Goal: Task Accomplishment & Management: Use online tool/utility

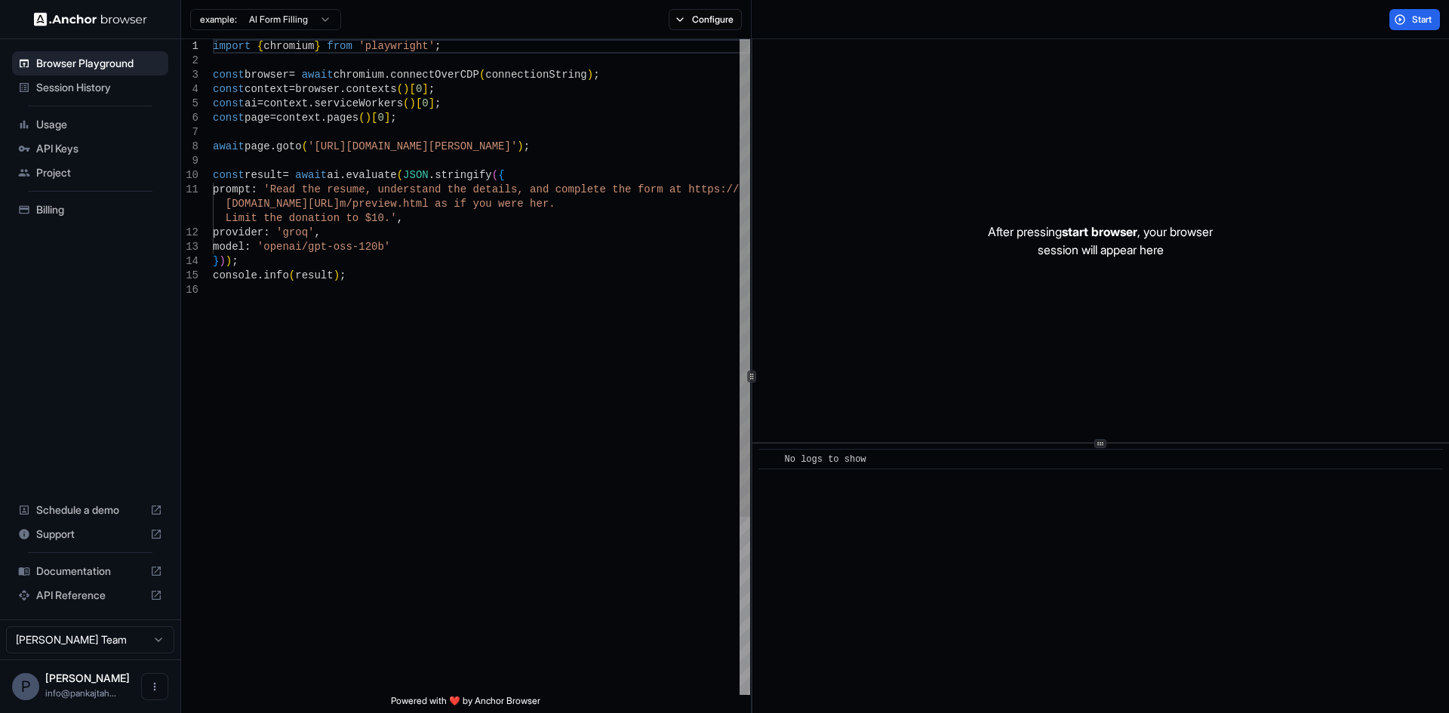
click at [383, 276] on div "import { chromium } from 'playwright' ; const browser = await chromium . connec…" at bounding box center [481, 488] width 537 height 899
click at [297, 26] on html "Browser Playground Session History Usage API Keys Project Billing Schedule a de…" at bounding box center [724, 356] width 1449 height 713
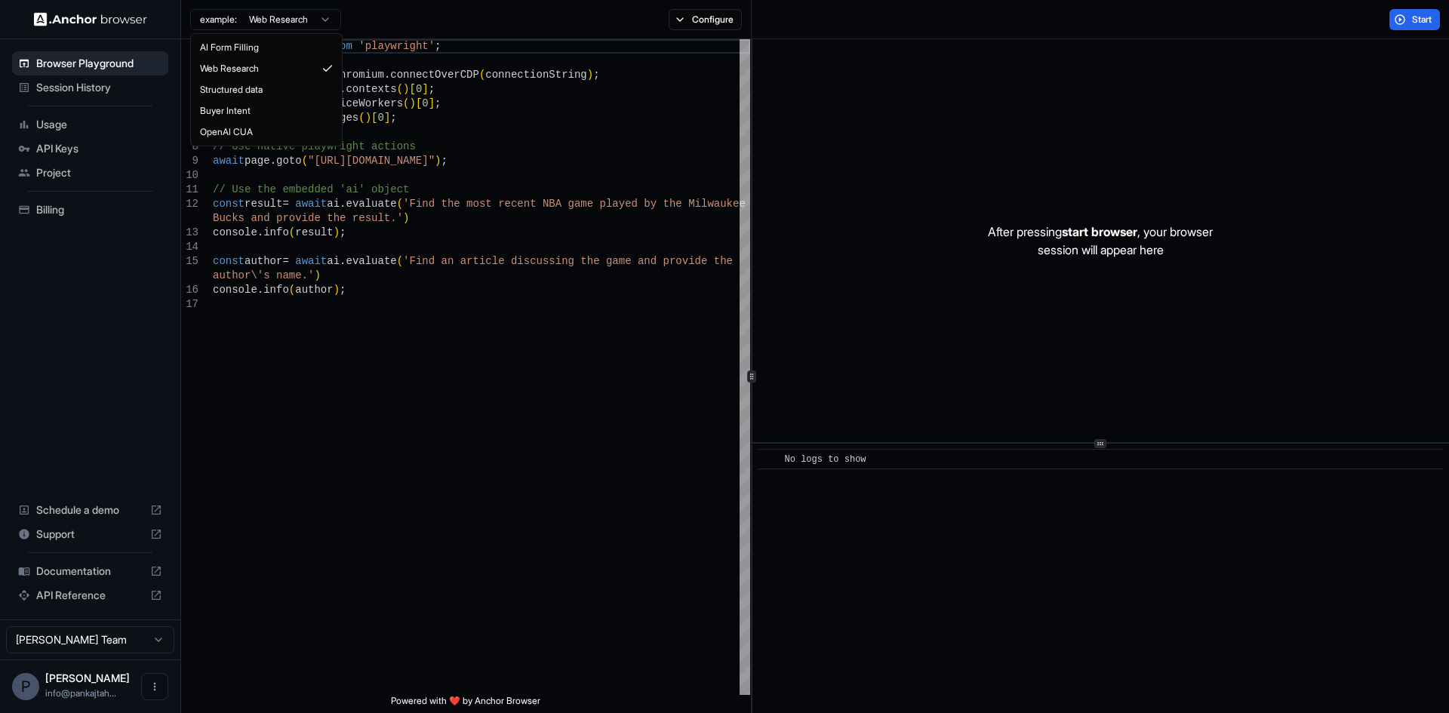
click at [300, 22] on html "Browser Playground Session History Usage API Keys Project Billing Schedule a de…" at bounding box center [724, 356] width 1449 height 713
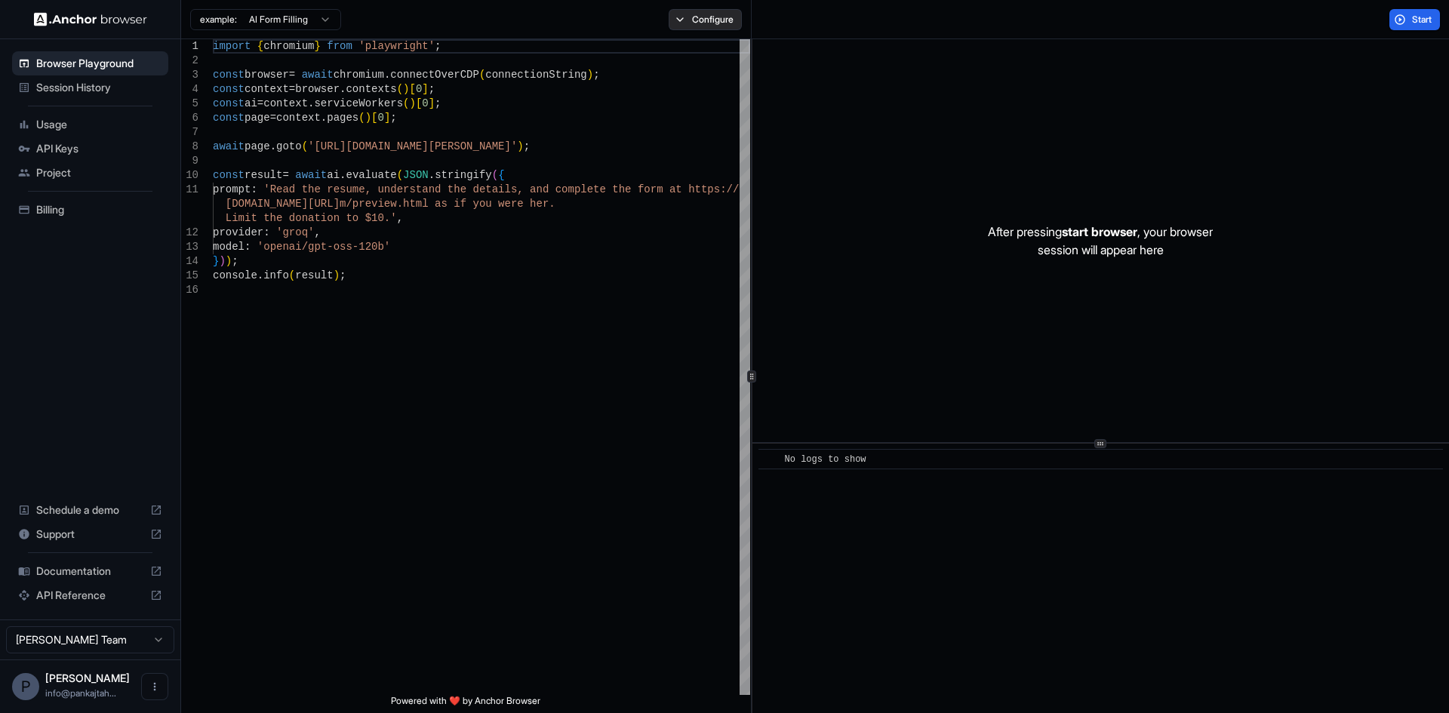
click at [694, 11] on button "Configure" at bounding box center [705, 19] width 73 height 21
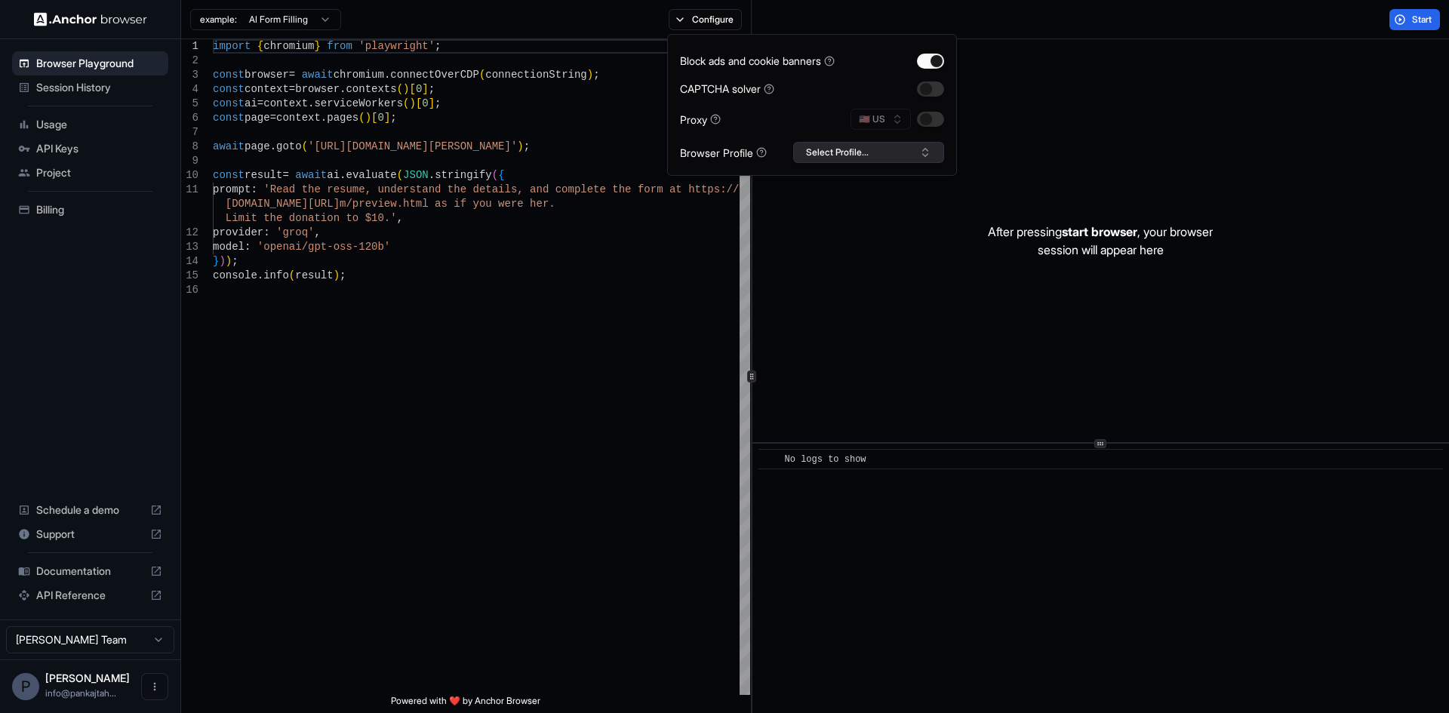
click at [825, 157] on button "Select Profile..." at bounding box center [868, 152] width 151 height 21
type textarea "**********"
click at [544, 236] on div "import { chromium } from 'playwright' ; const browser = await chromium . connec…" at bounding box center [481, 488] width 537 height 899
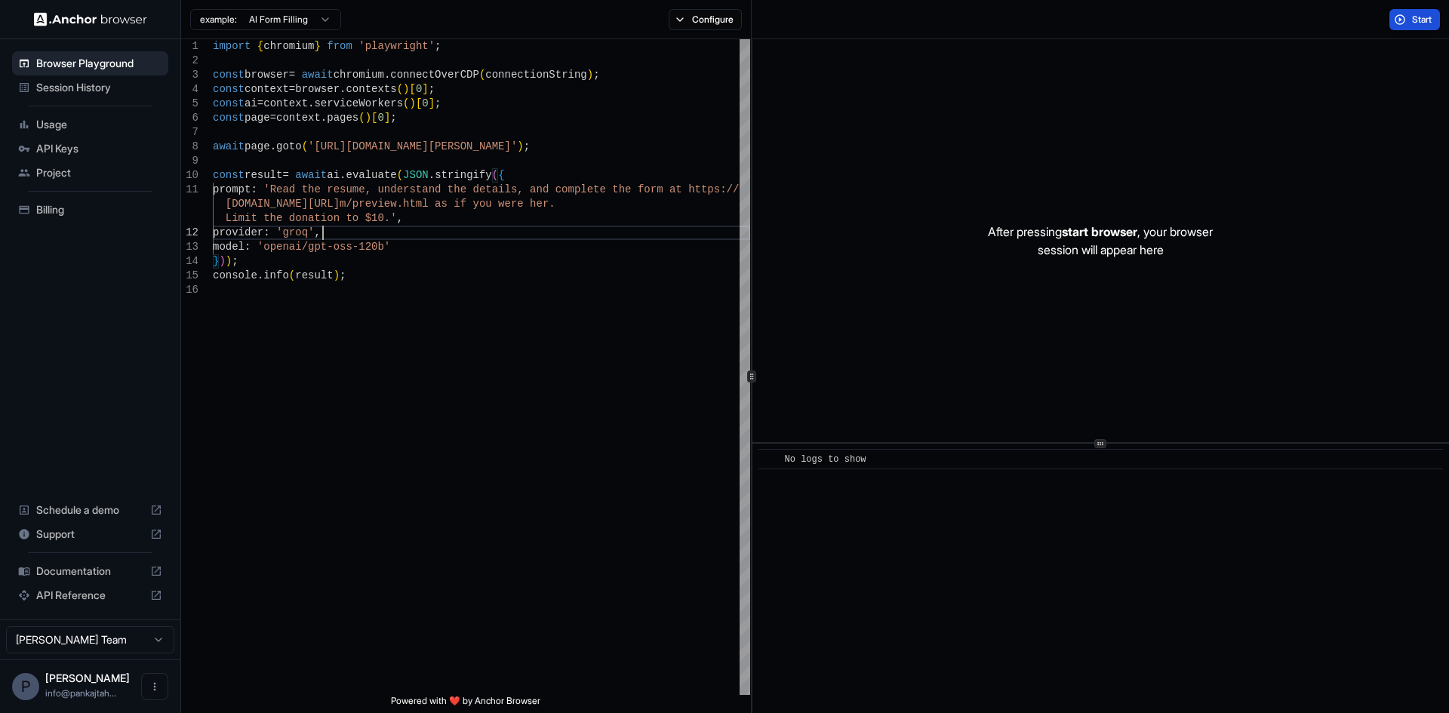
click at [1439, 20] on button "Start" at bounding box center [1414, 19] width 51 height 21
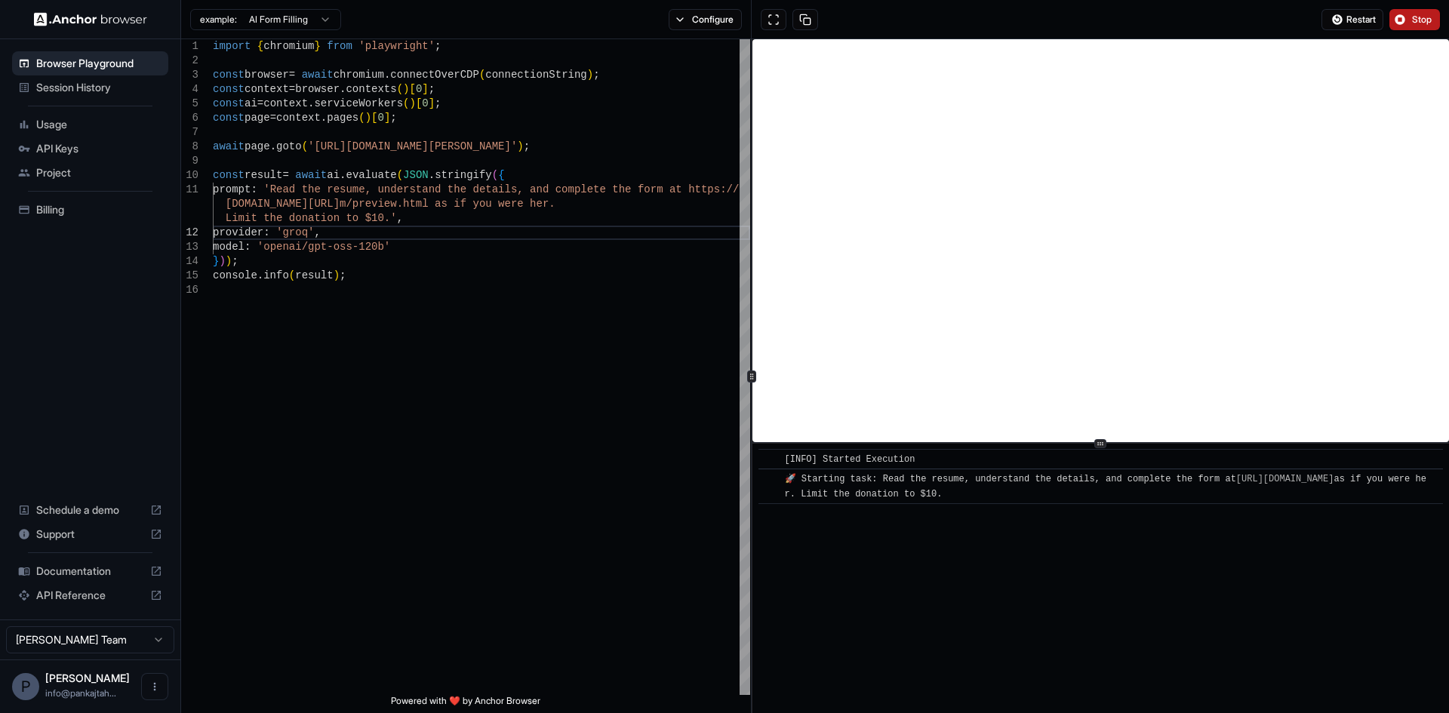
click at [1428, 19] on span "Stop" at bounding box center [1422, 20] width 21 height 12
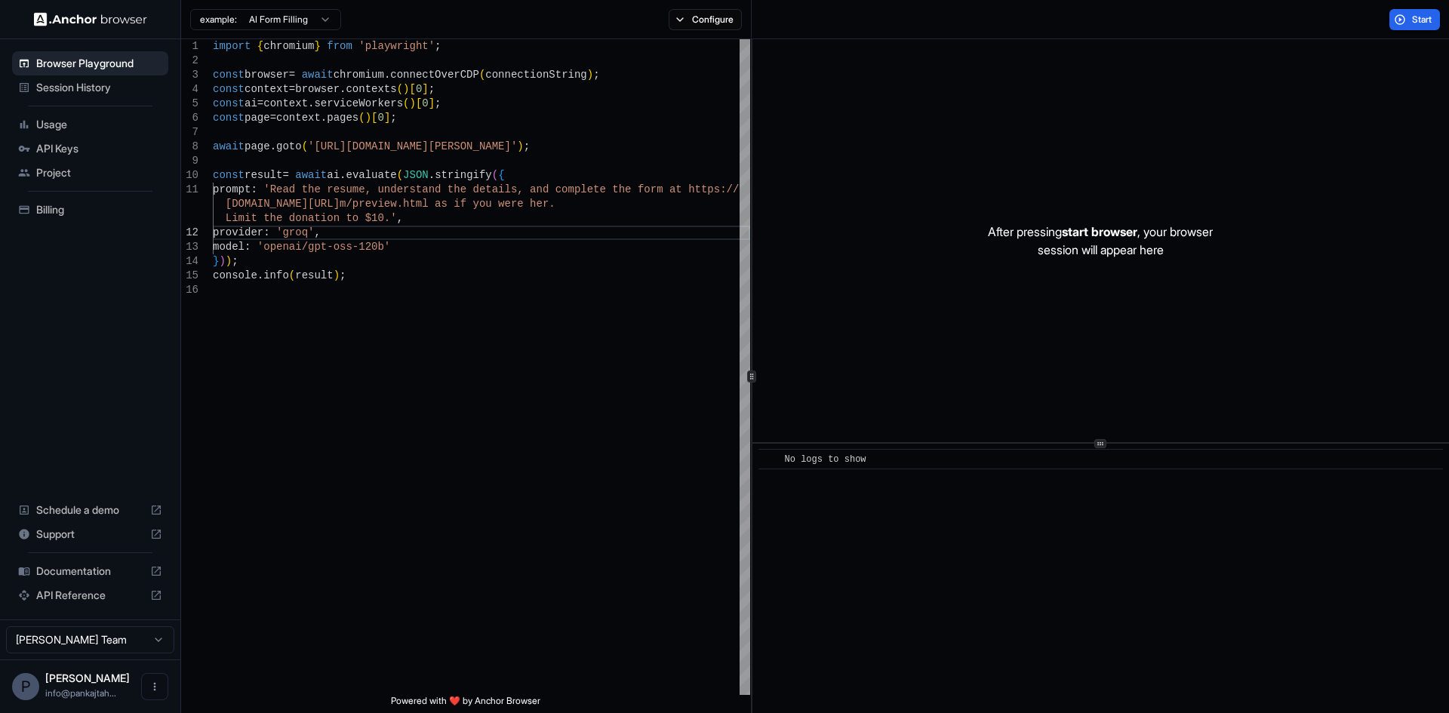
click at [81, 635] on html "Browser Playground Session History Usage API Keys Project Billing Schedule a de…" at bounding box center [724, 356] width 1449 height 713
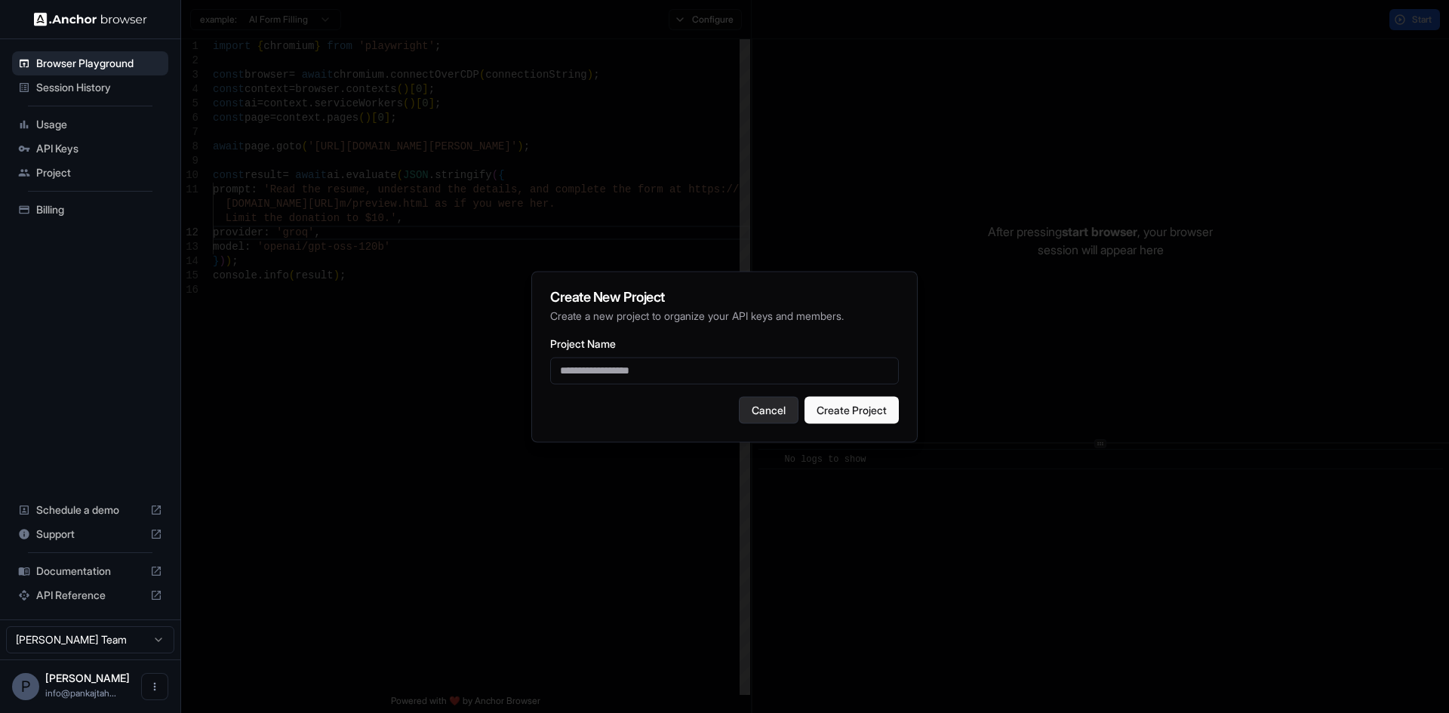
click at [745, 403] on button "Cancel" at bounding box center [769, 409] width 60 height 27
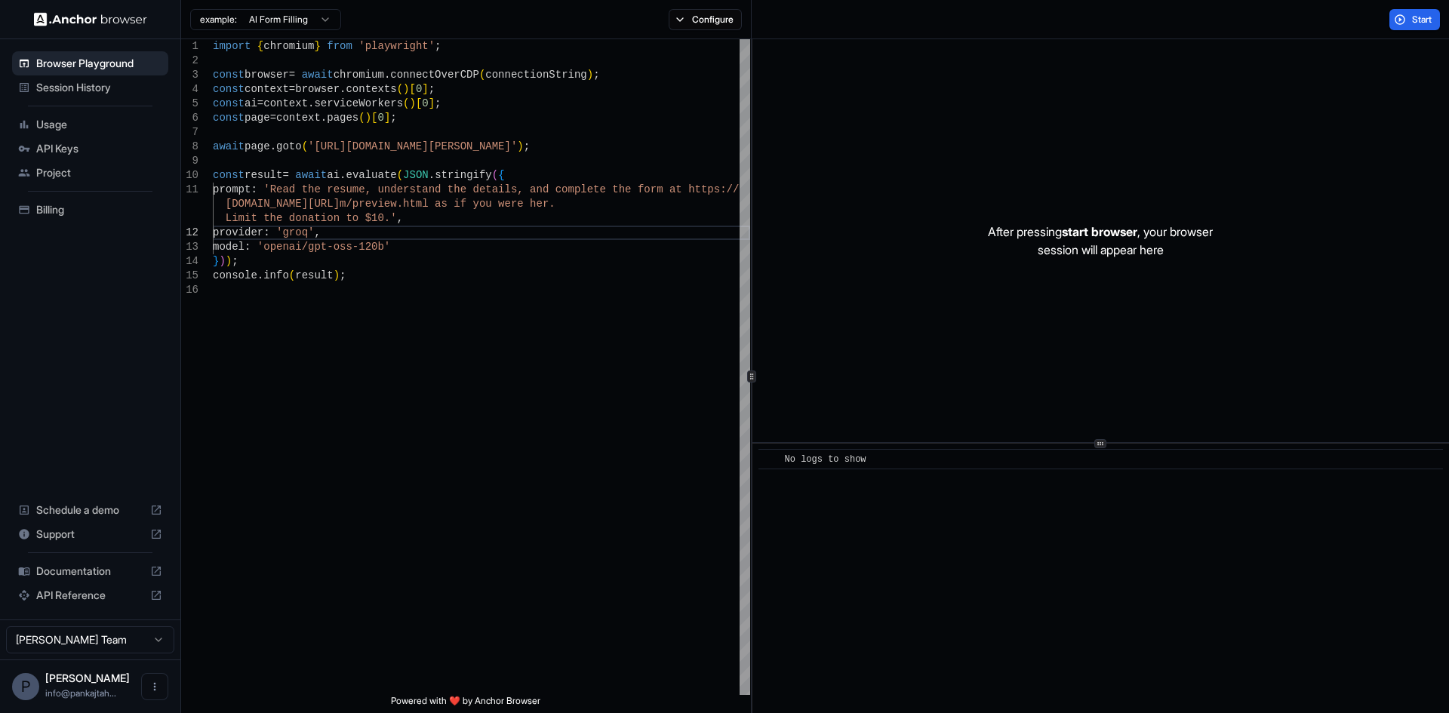
click at [29, 144] on icon at bounding box center [24, 149] width 12 height 12
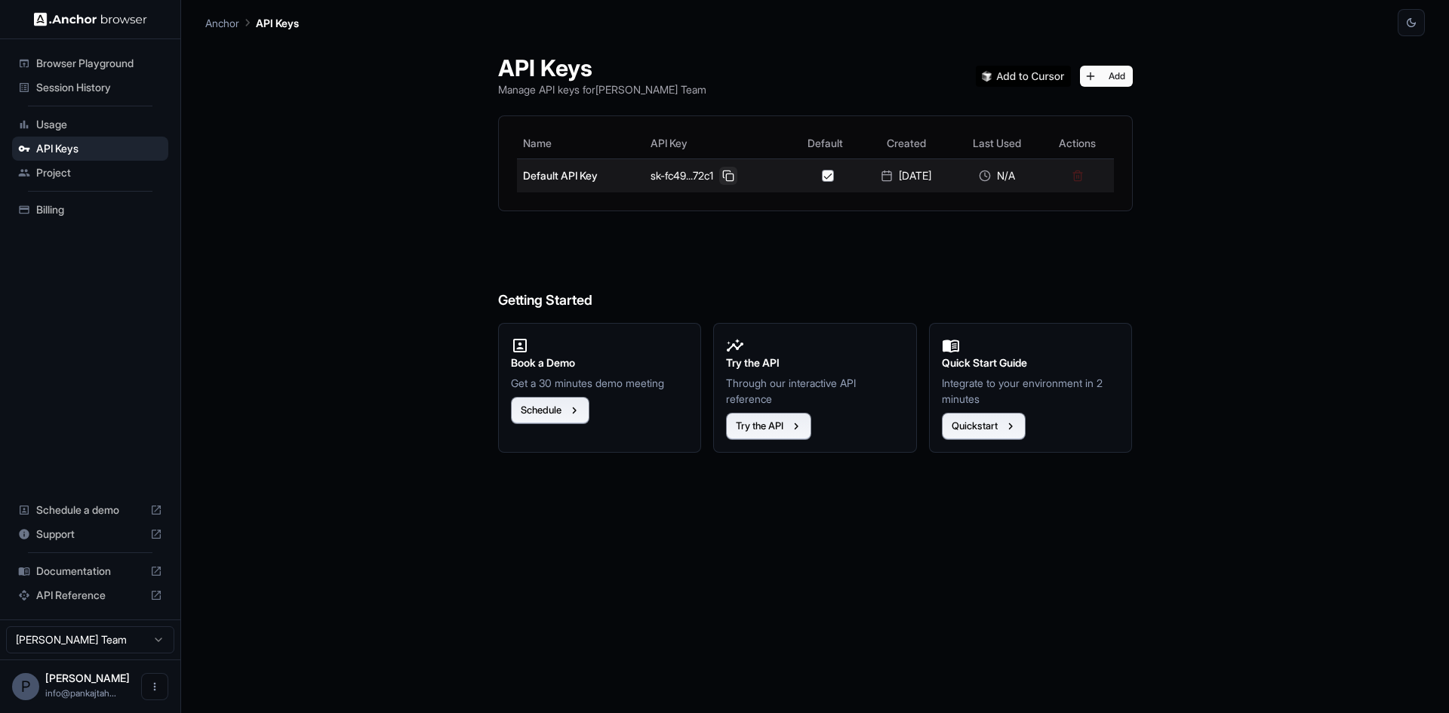
click at [719, 175] on button at bounding box center [728, 176] width 18 height 18
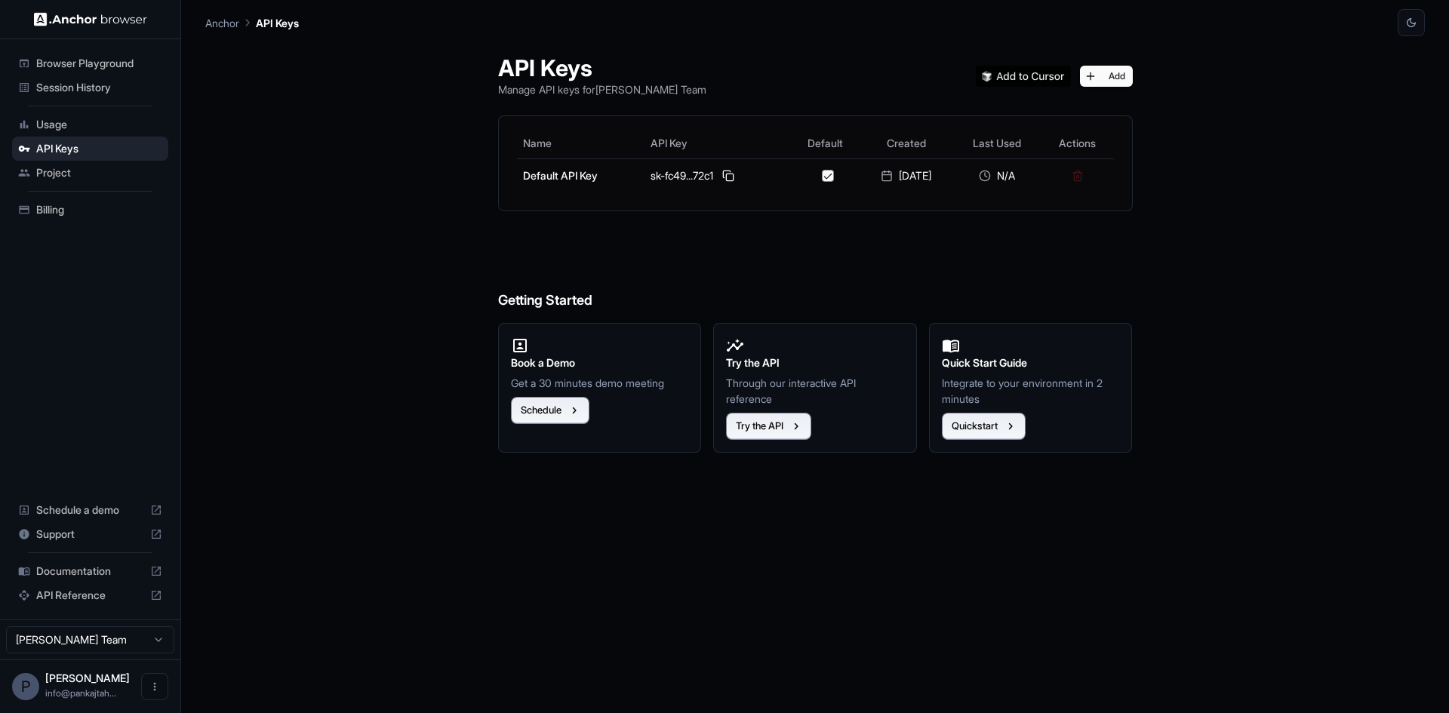
click at [68, 60] on span "Browser Playground" at bounding box center [99, 63] width 126 height 15
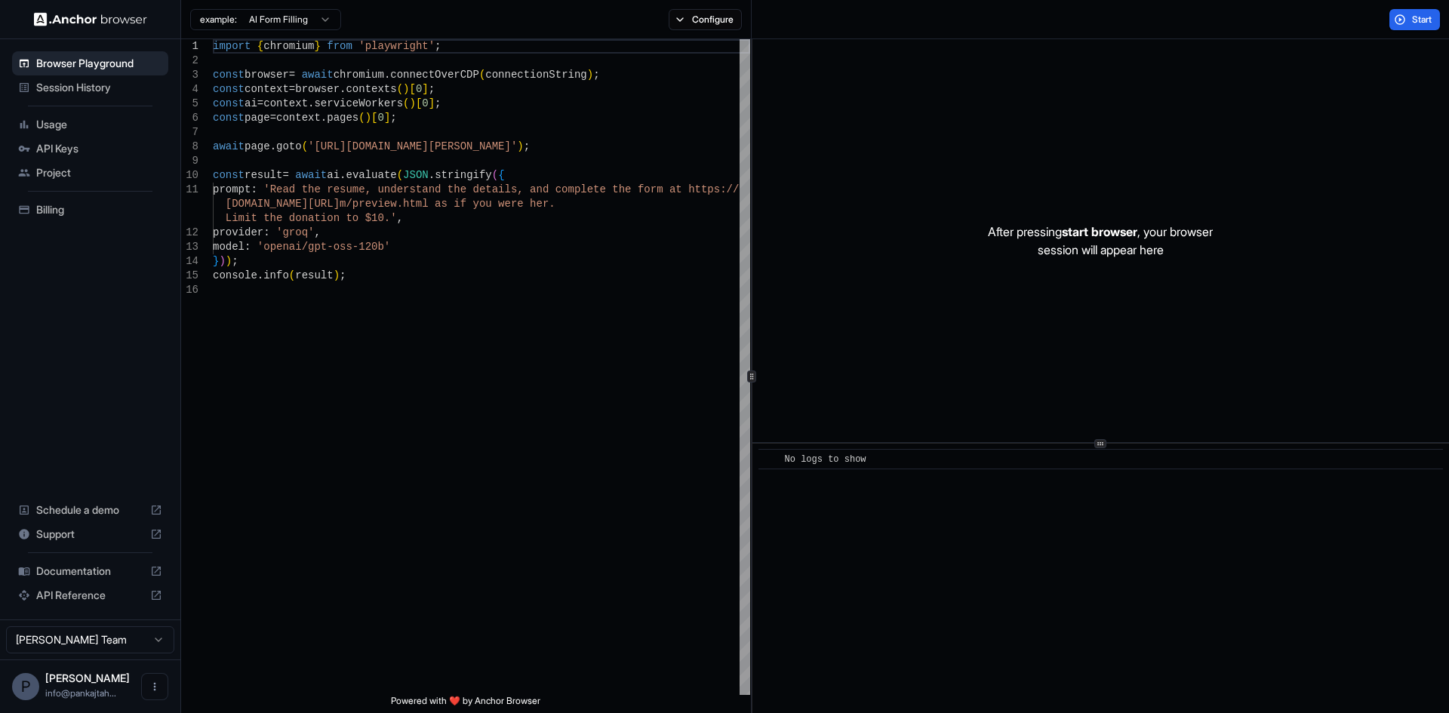
click at [55, 565] on span "Documentation" at bounding box center [90, 571] width 108 height 15
click at [87, 128] on span "Usage" at bounding box center [99, 124] width 126 height 15
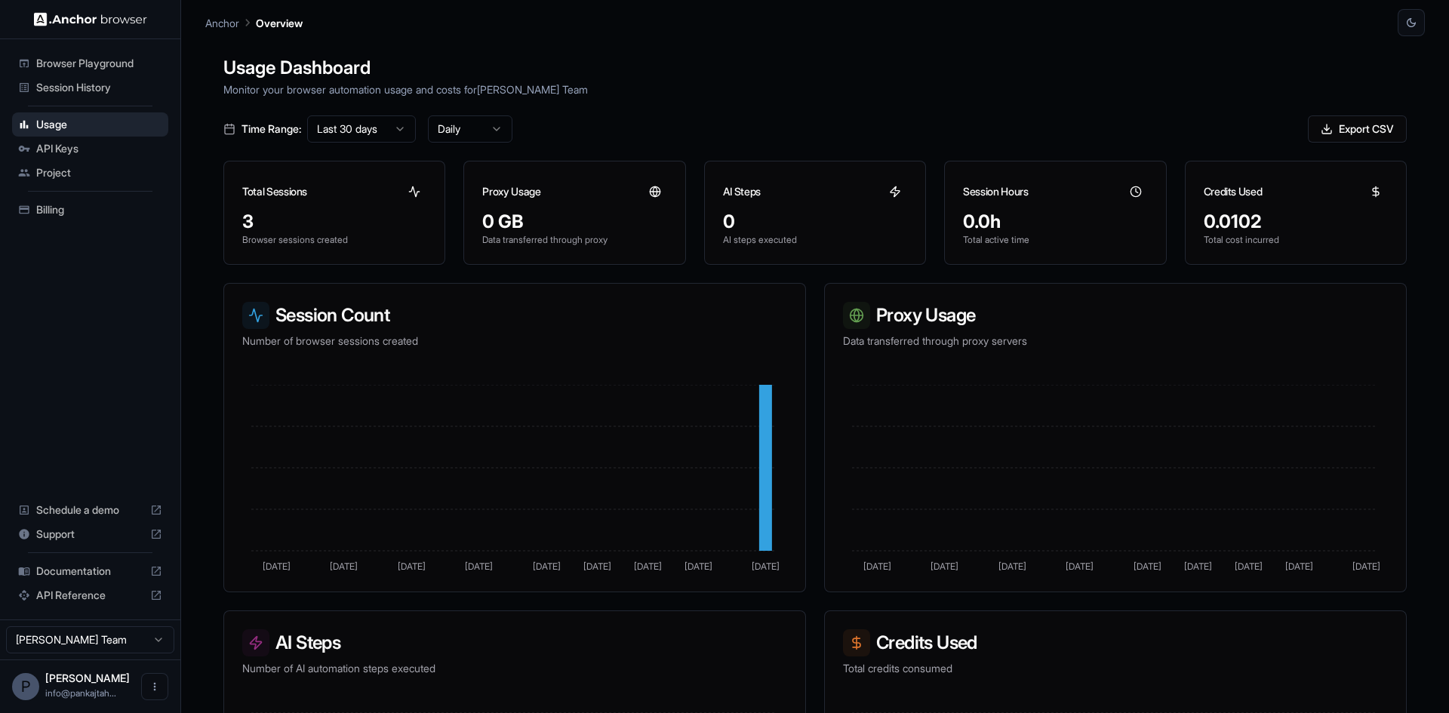
click at [56, 207] on span "Billing" at bounding box center [99, 209] width 126 height 15
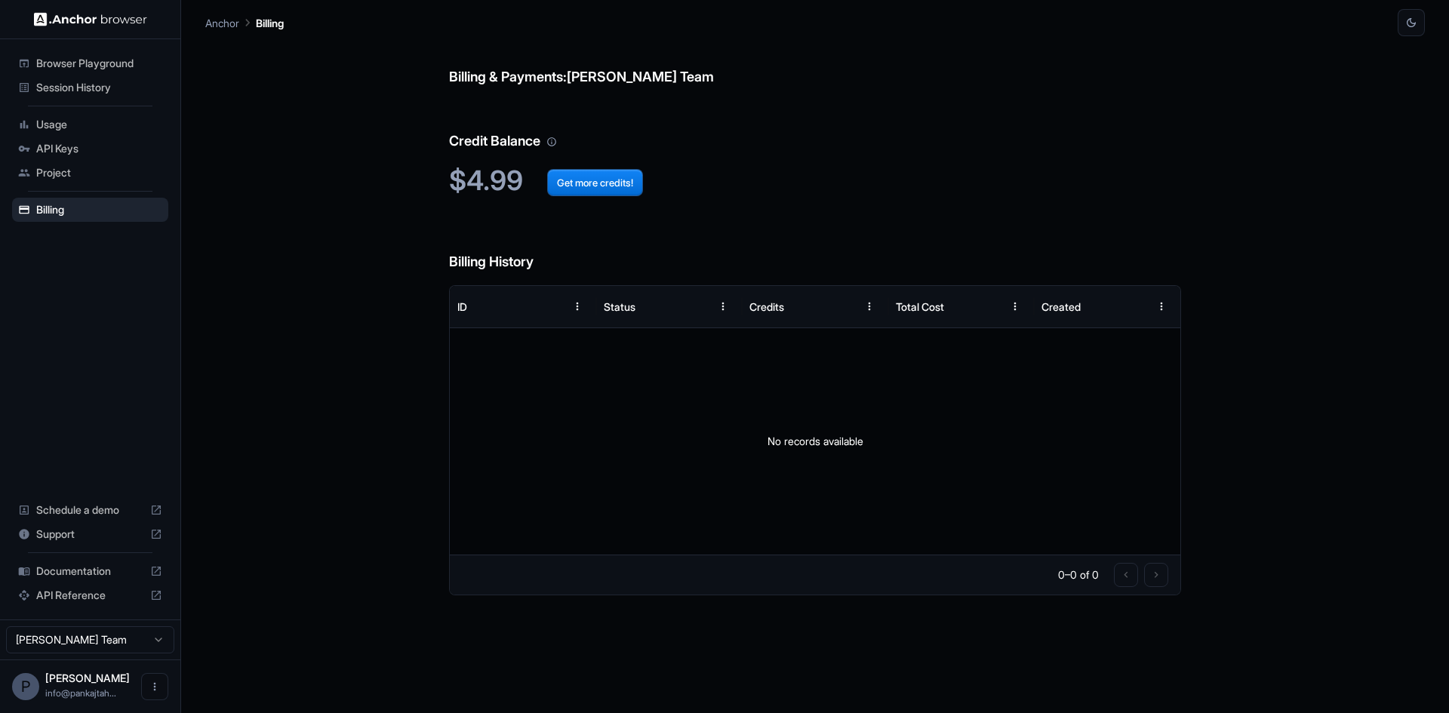
click at [83, 150] on span "API Keys" at bounding box center [99, 148] width 126 height 15
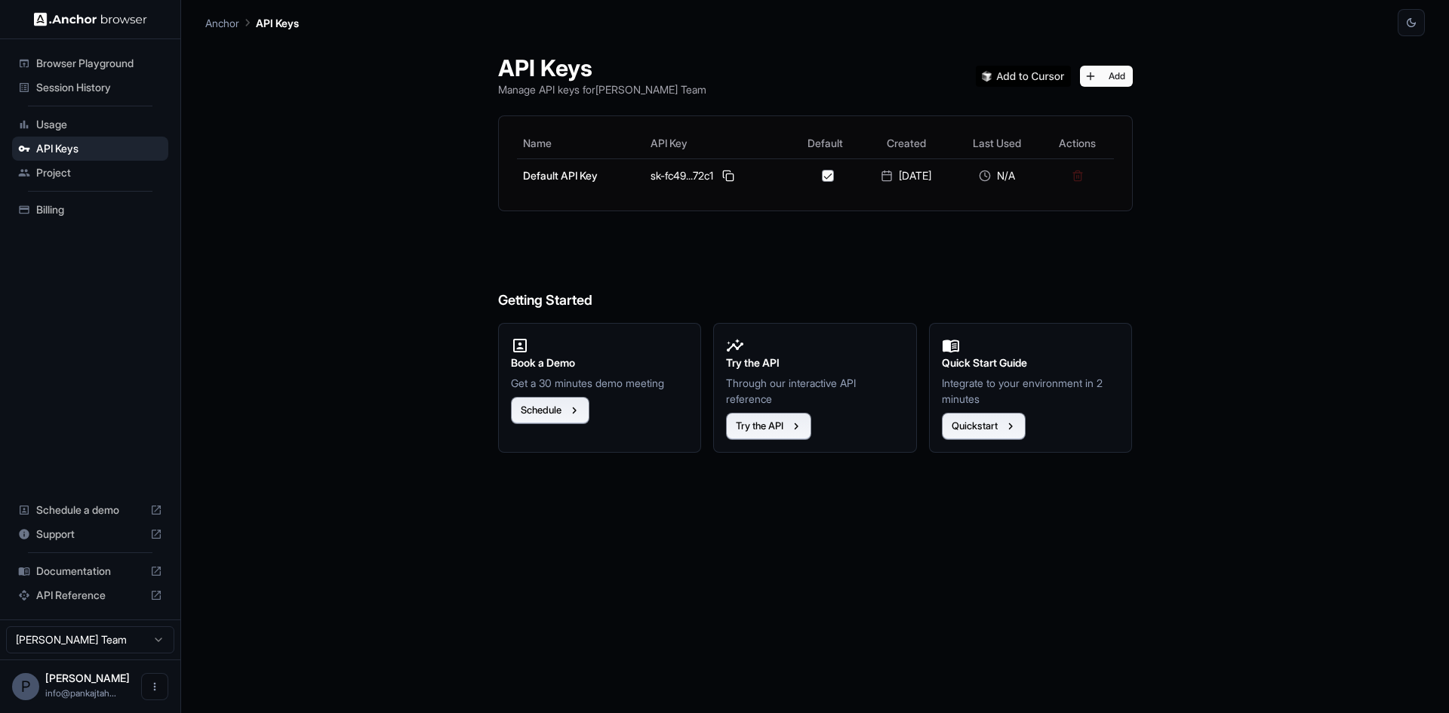
click at [66, 63] on span "Browser Playground" at bounding box center [99, 63] width 126 height 15
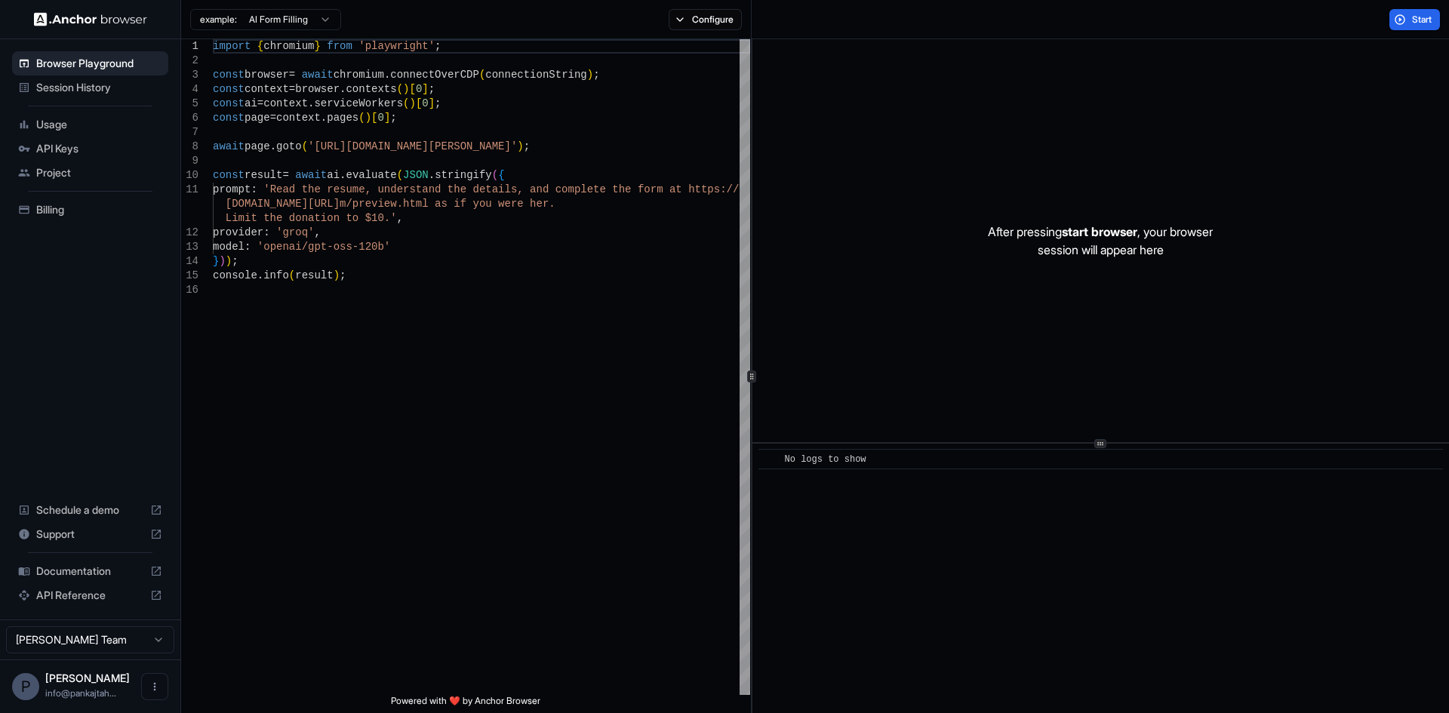
click at [92, 82] on span "Session History" at bounding box center [99, 87] width 126 height 15
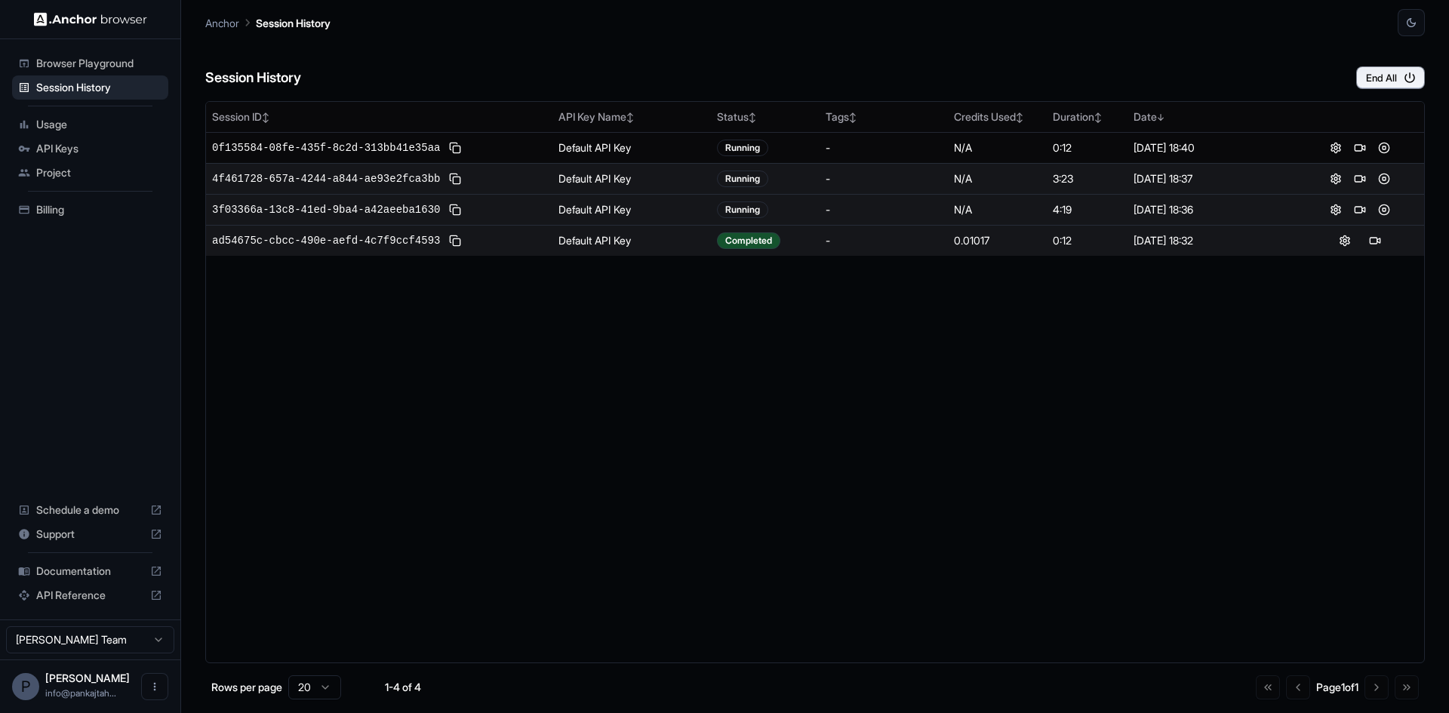
click at [476, 205] on div "3f03366a-13c8-41ed-9ba4-a42aeeba1630" at bounding box center [379, 210] width 334 height 18
click at [1357, 213] on button at bounding box center [1360, 210] width 18 height 18
click at [1385, 209] on button at bounding box center [1384, 210] width 18 height 18
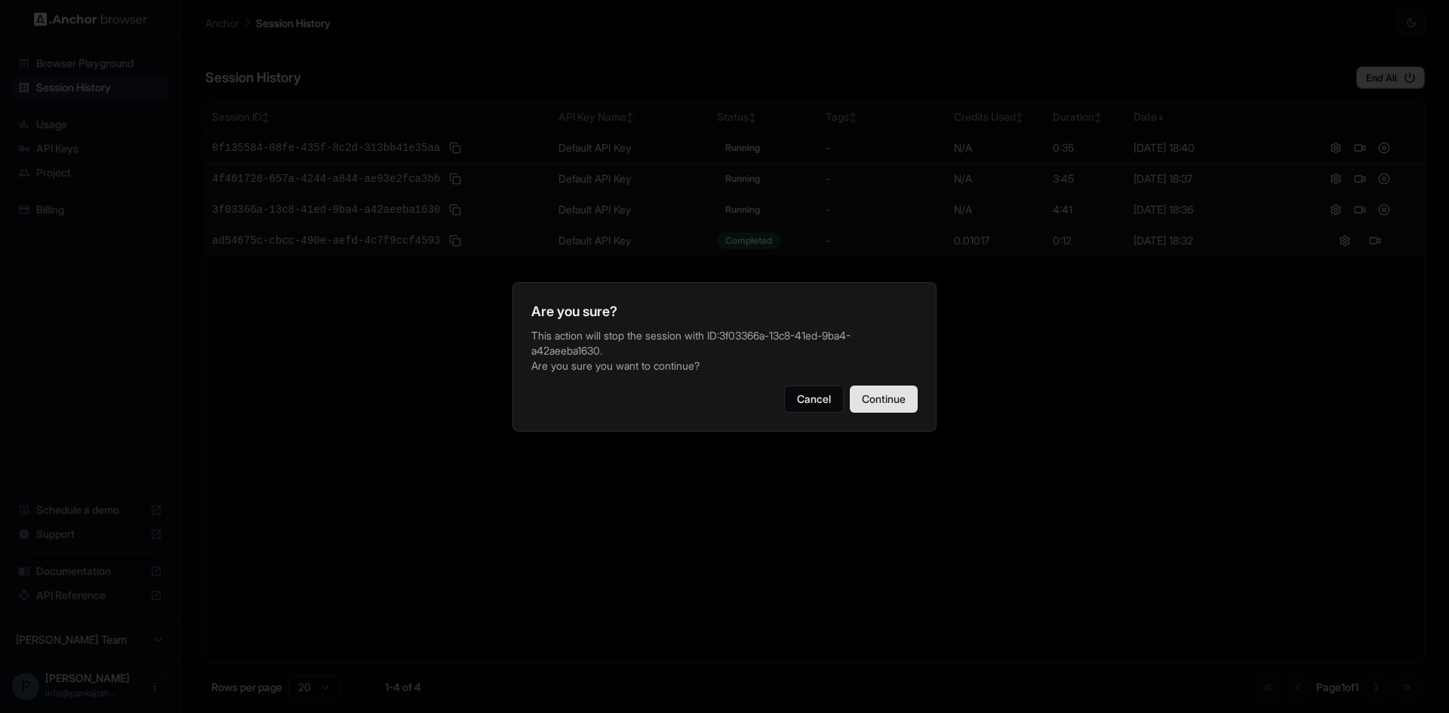
click at [915, 392] on button "Continue" at bounding box center [884, 399] width 68 height 27
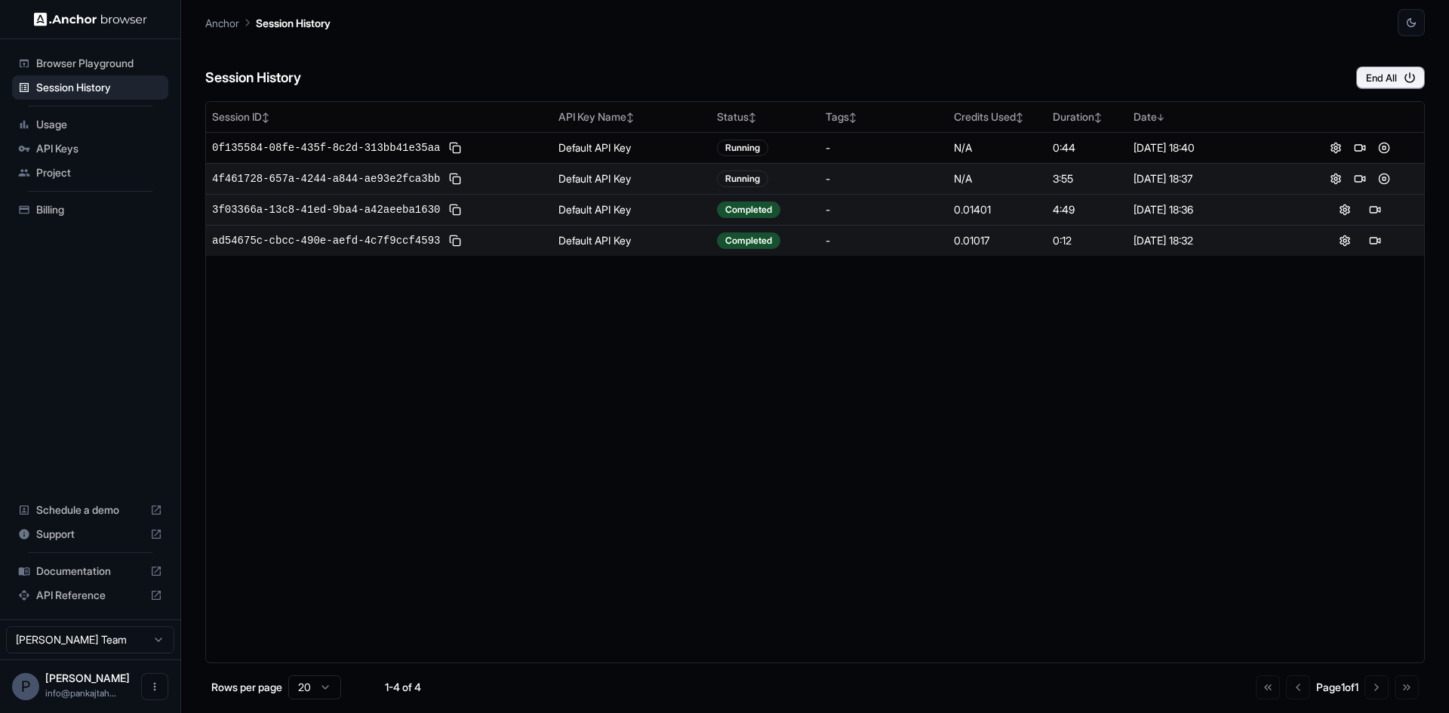
click at [1386, 186] on button at bounding box center [1384, 179] width 18 height 18
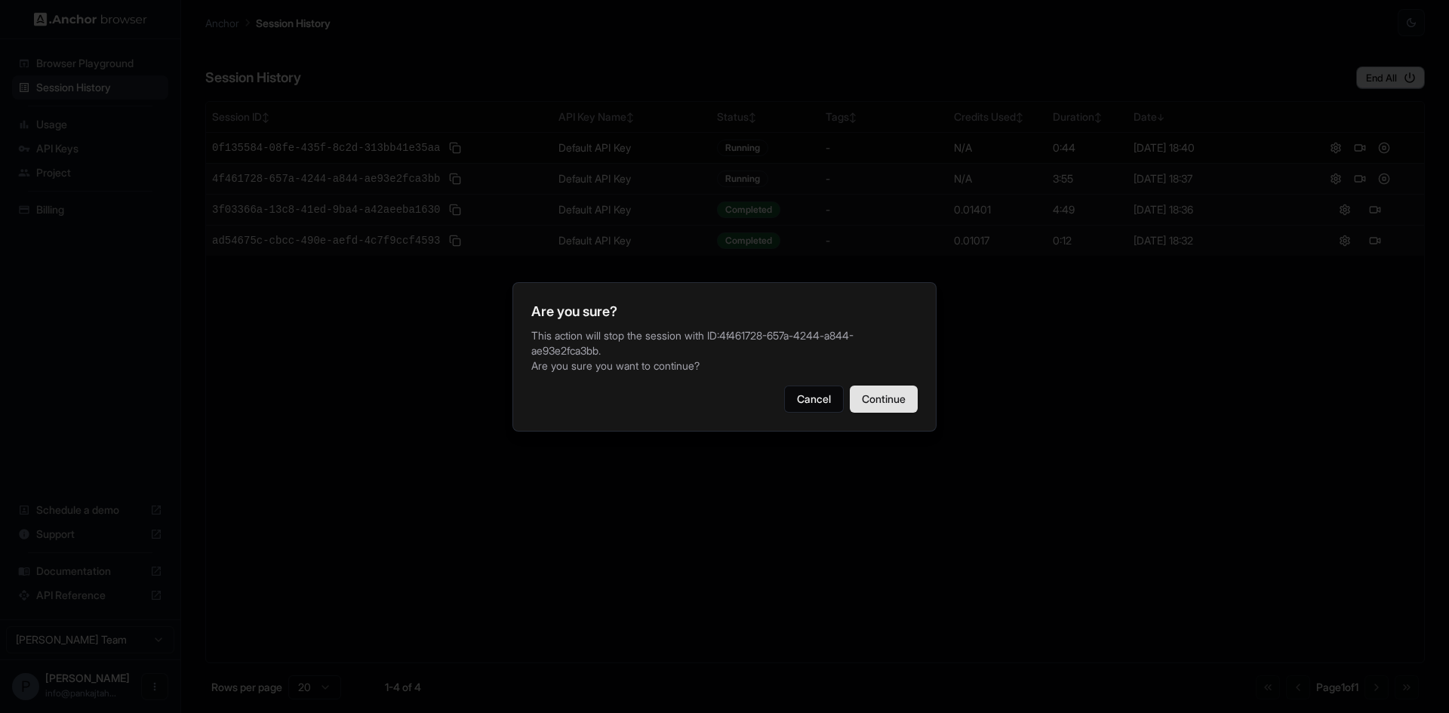
click at [875, 401] on button "Continue" at bounding box center [884, 399] width 68 height 27
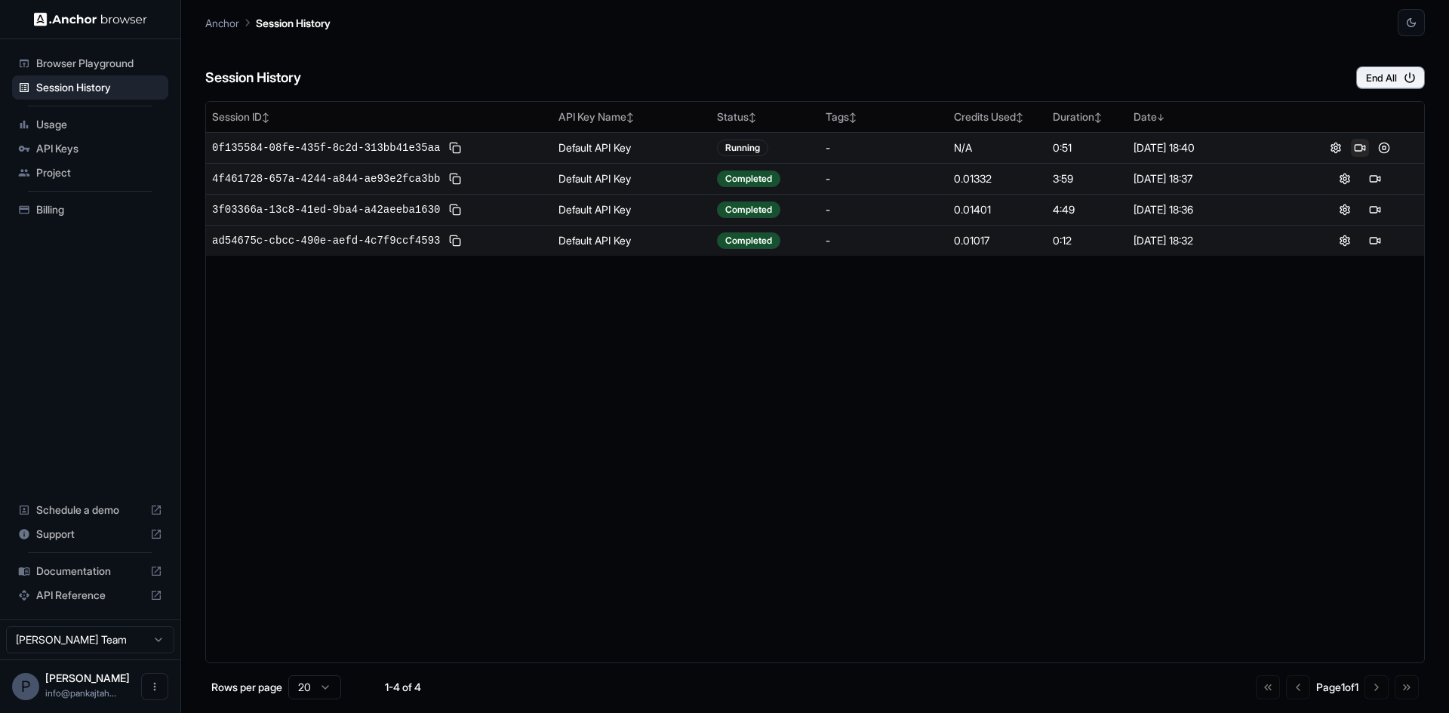
click at [1362, 146] on button at bounding box center [1360, 148] width 18 height 18
click at [64, 123] on span "Usage" at bounding box center [99, 124] width 126 height 15
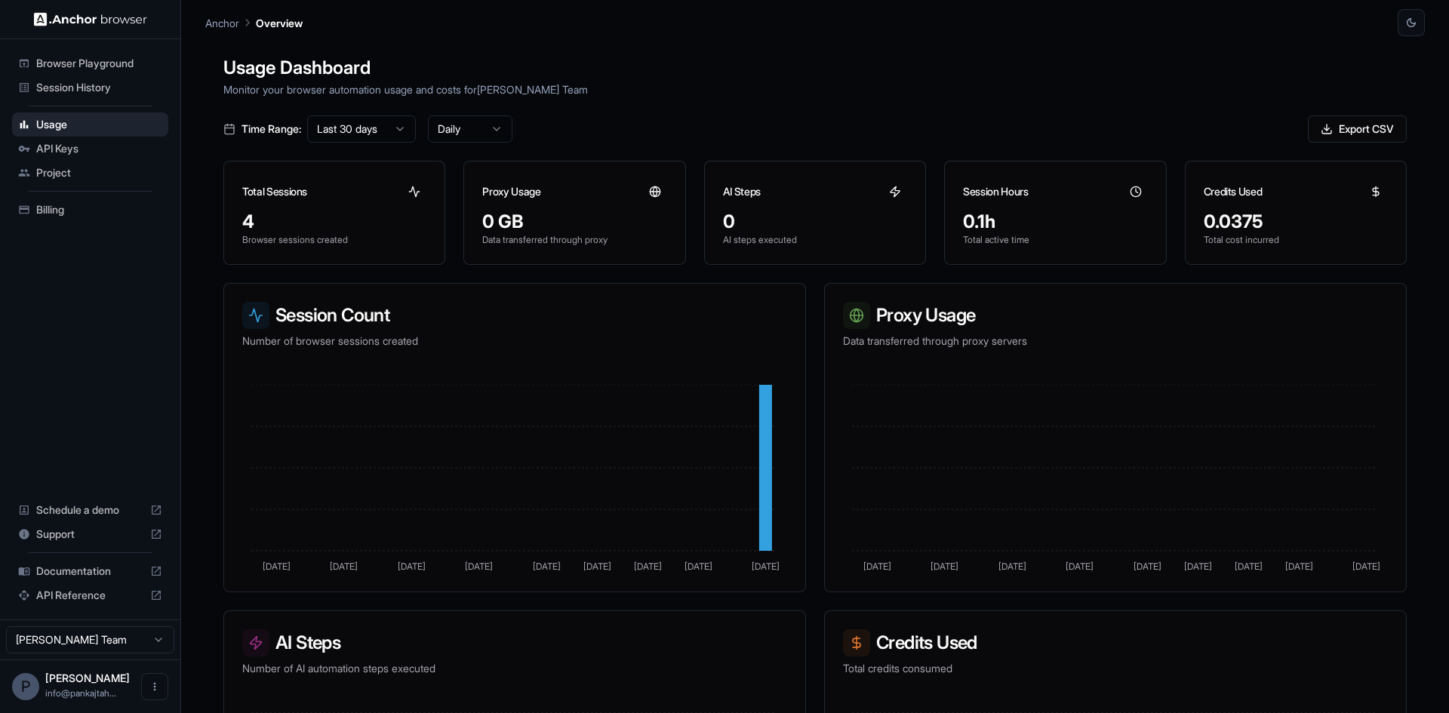
click at [121, 150] on span "API Keys" at bounding box center [99, 148] width 126 height 15
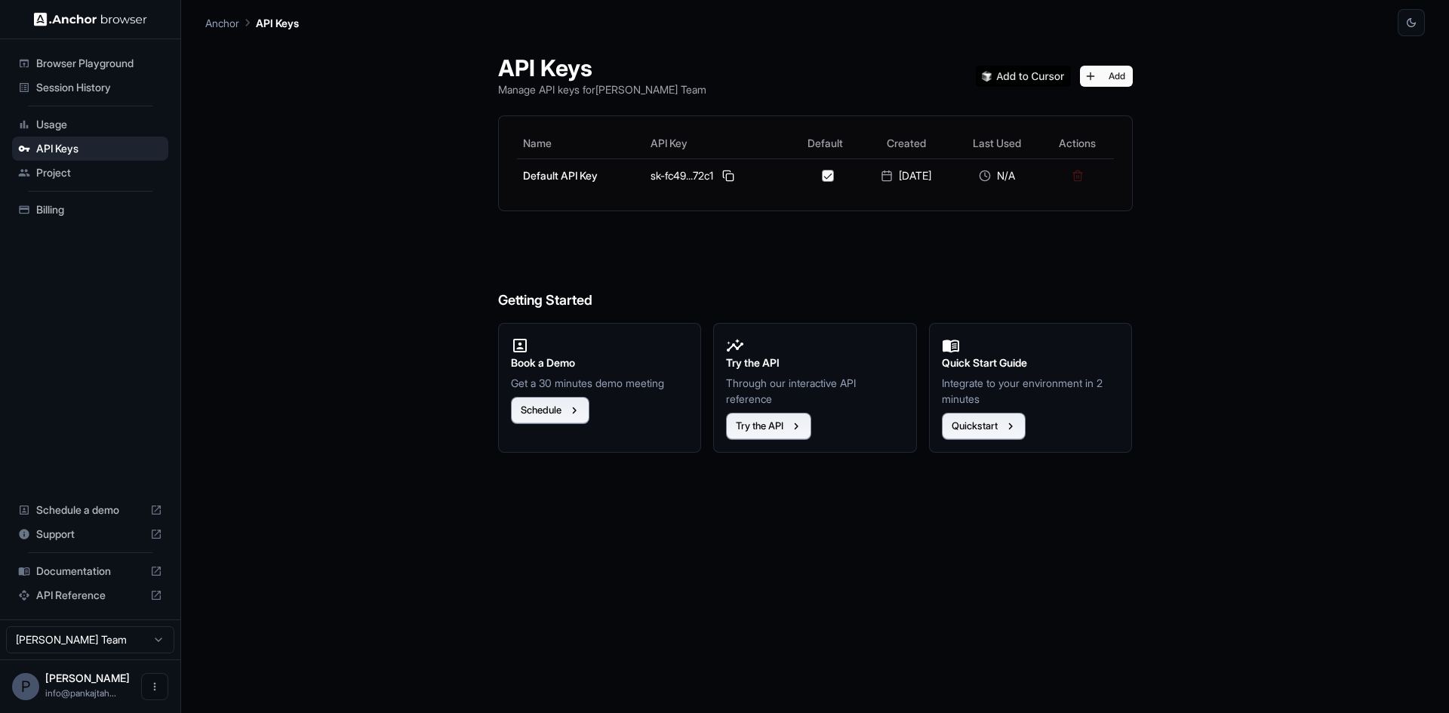
click at [67, 176] on span "Project" at bounding box center [99, 172] width 126 height 15
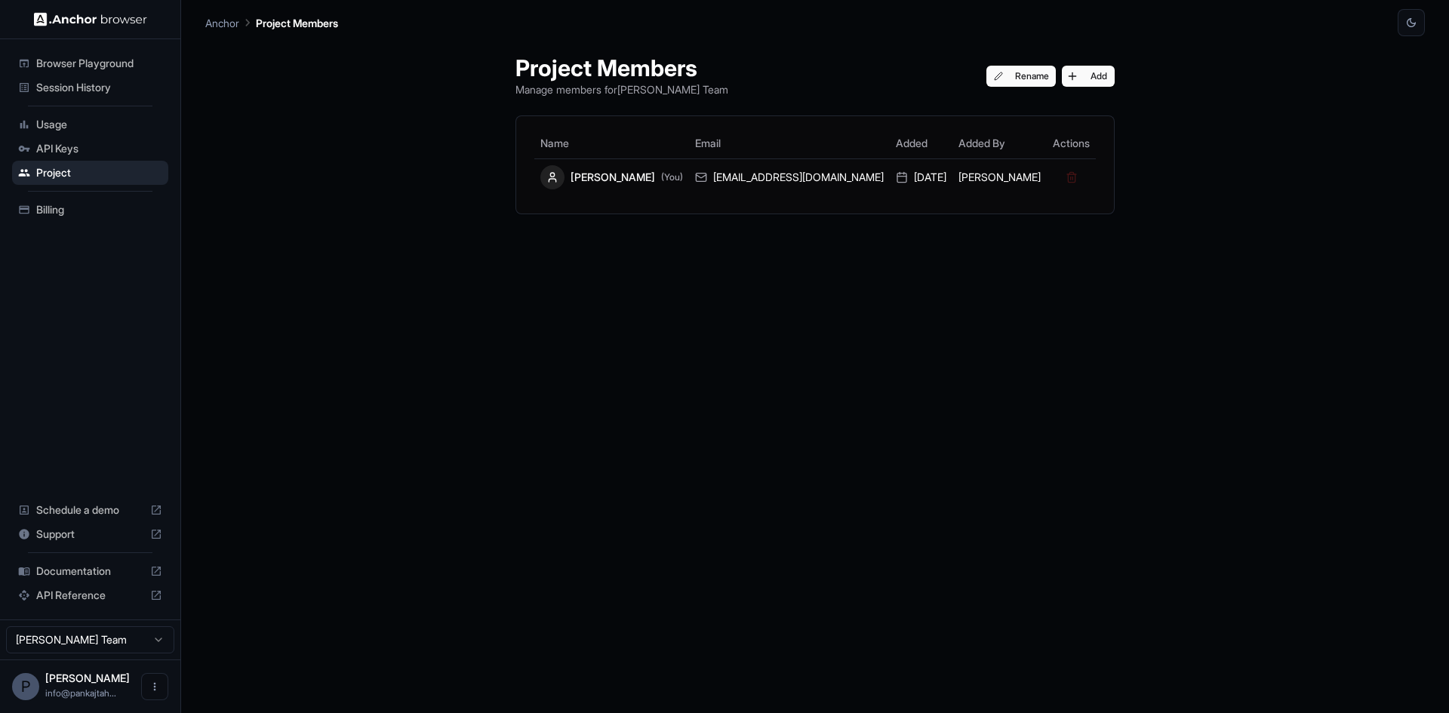
click at [66, 129] on span "Usage" at bounding box center [99, 124] width 126 height 15
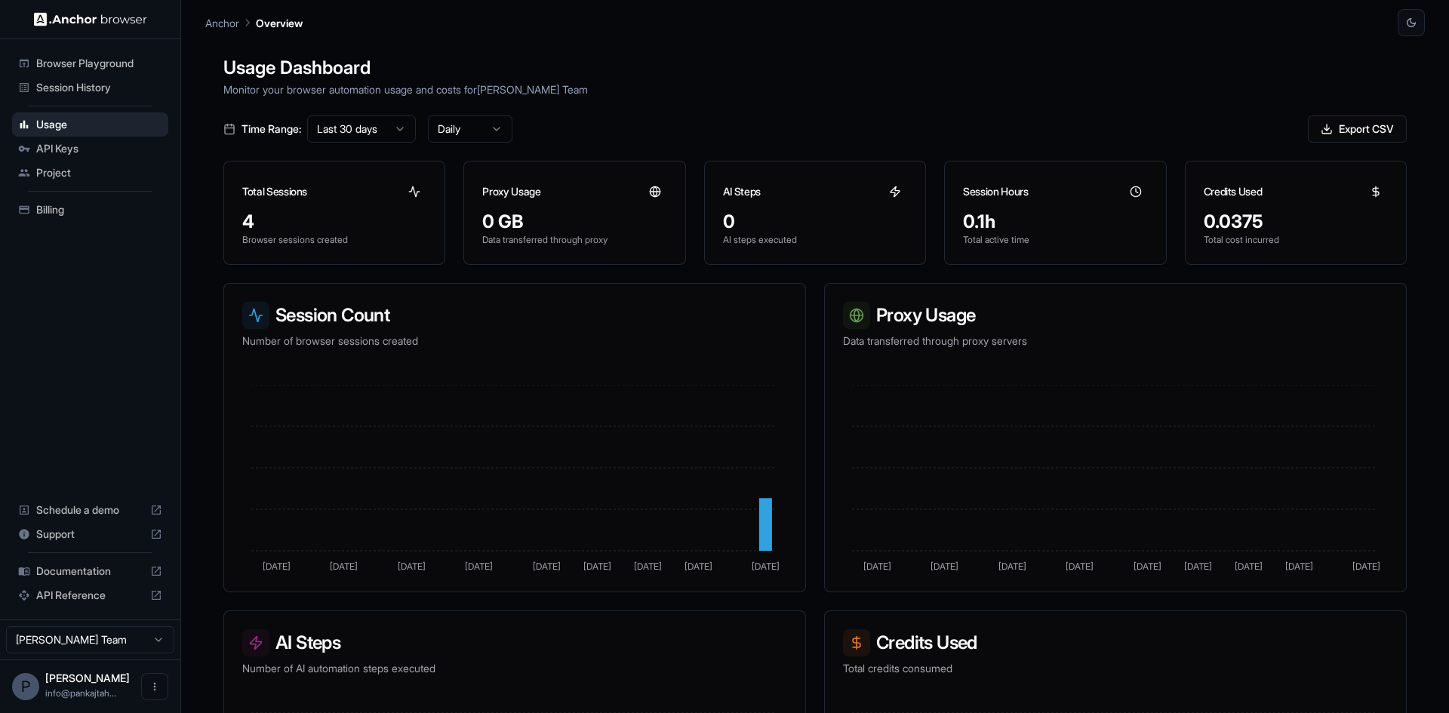
click at [97, 85] on span "Session History" at bounding box center [99, 87] width 126 height 15
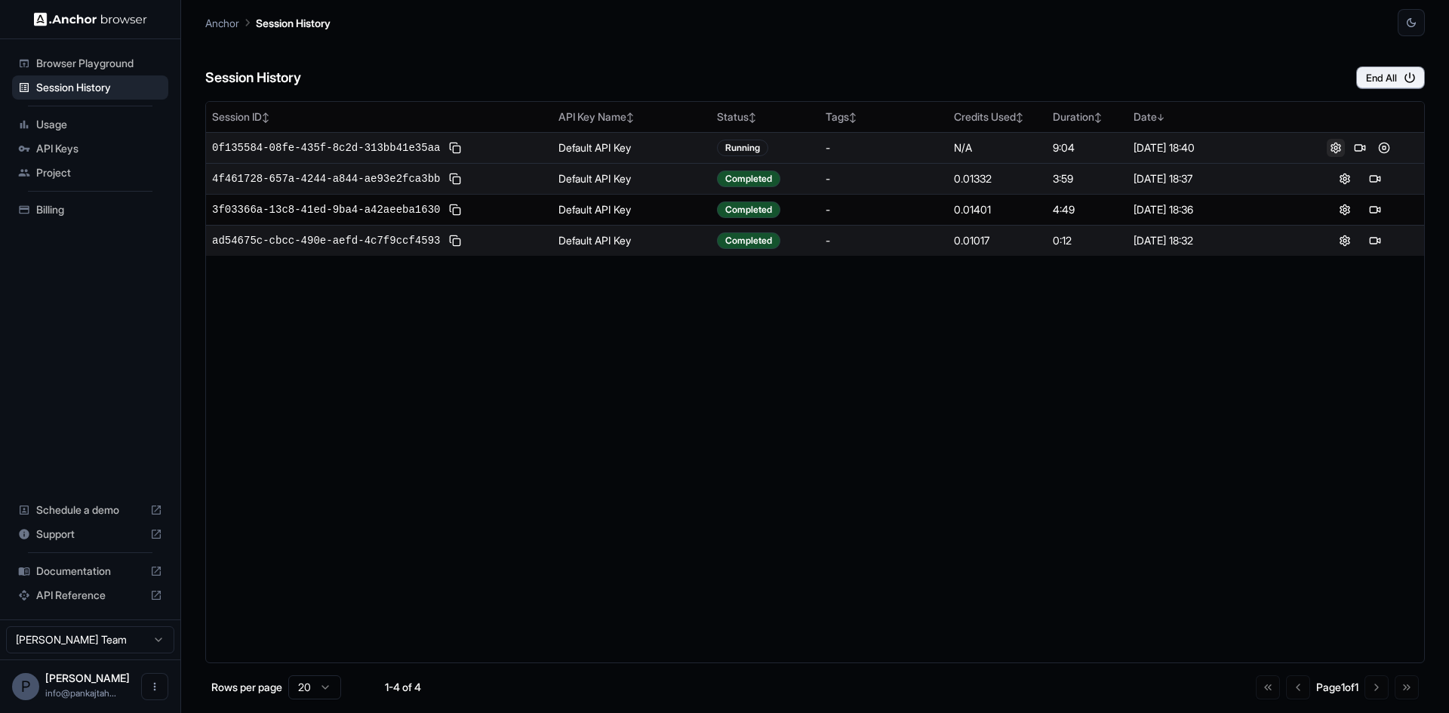
click at [1336, 140] on button at bounding box center [1335, 148] width 18 height 18
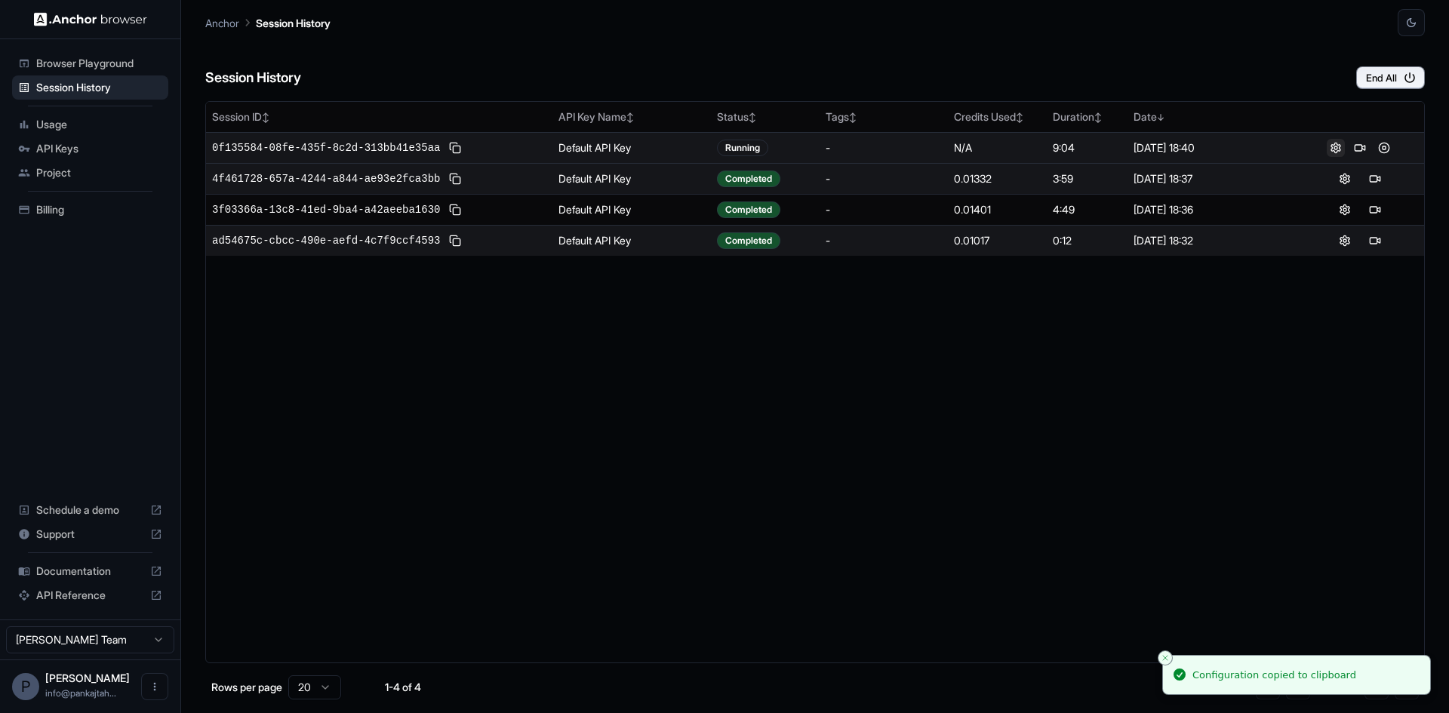
click at [1336, 143] on button at bounding box center [1335, 148] width 18 height 18
click at [1391, 151] on button at bounding box center [1384, 148] width 18 height 18
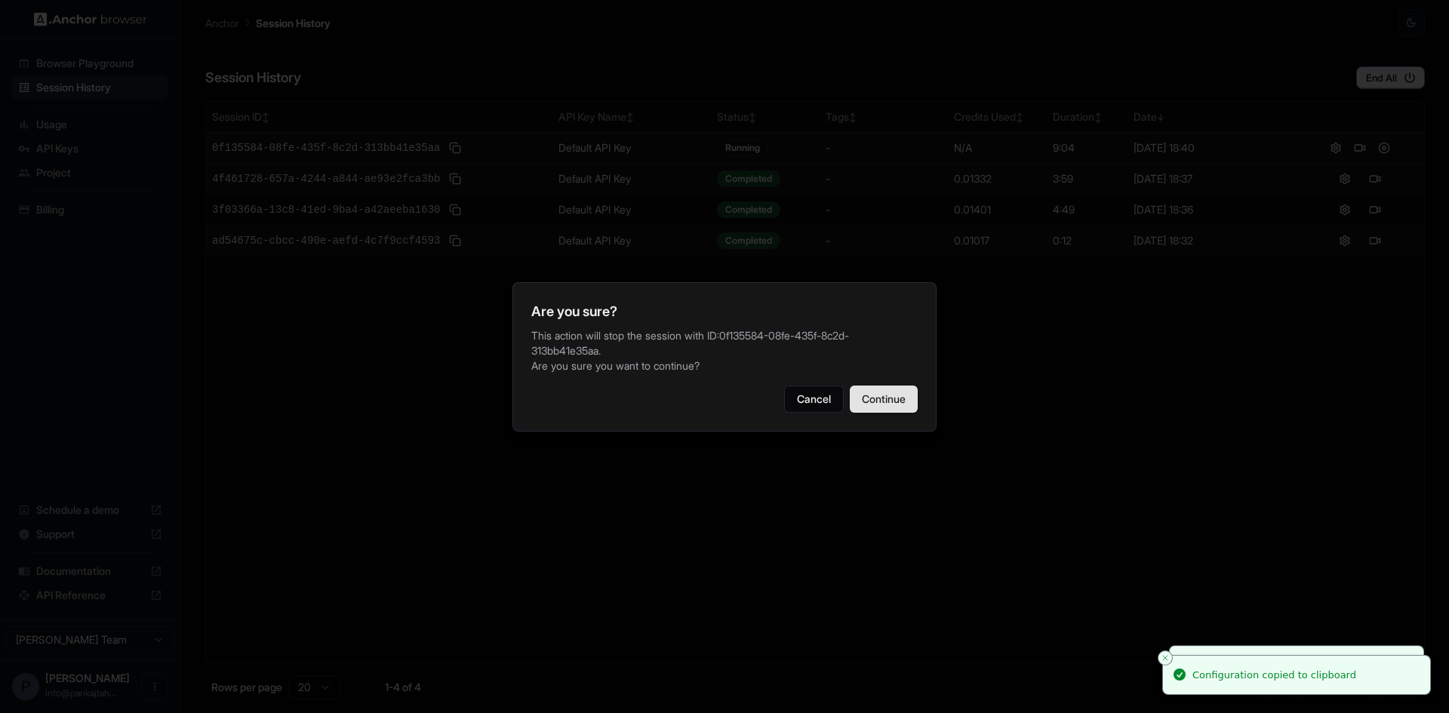
click at [902, 392] on button "Continue" at bounding box center [884, 399] width 68 height 27
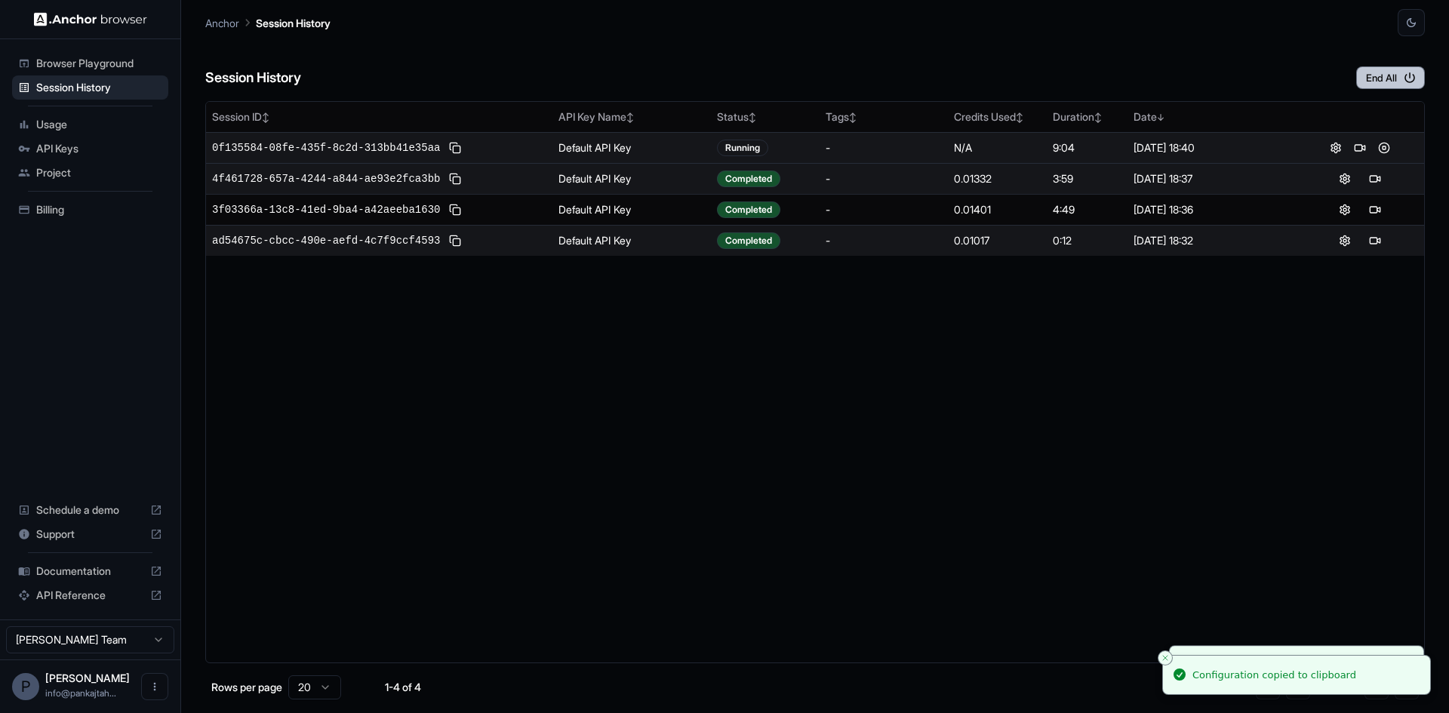
click at [1374, 73] on button "End All" at bounding box center [1390, 77] width 69 height 23
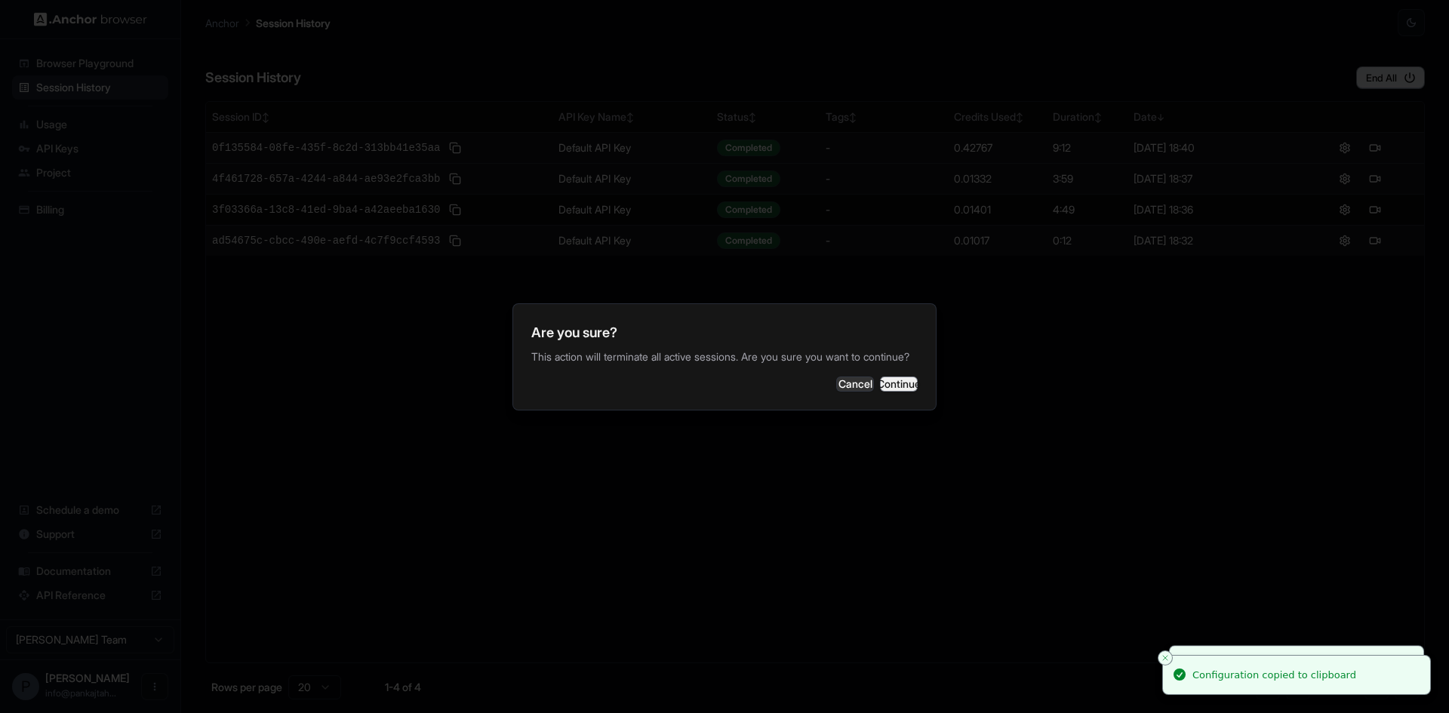
click at [882, 385] on button "Continue" at bounding box center [899, 384] width 38 height 15
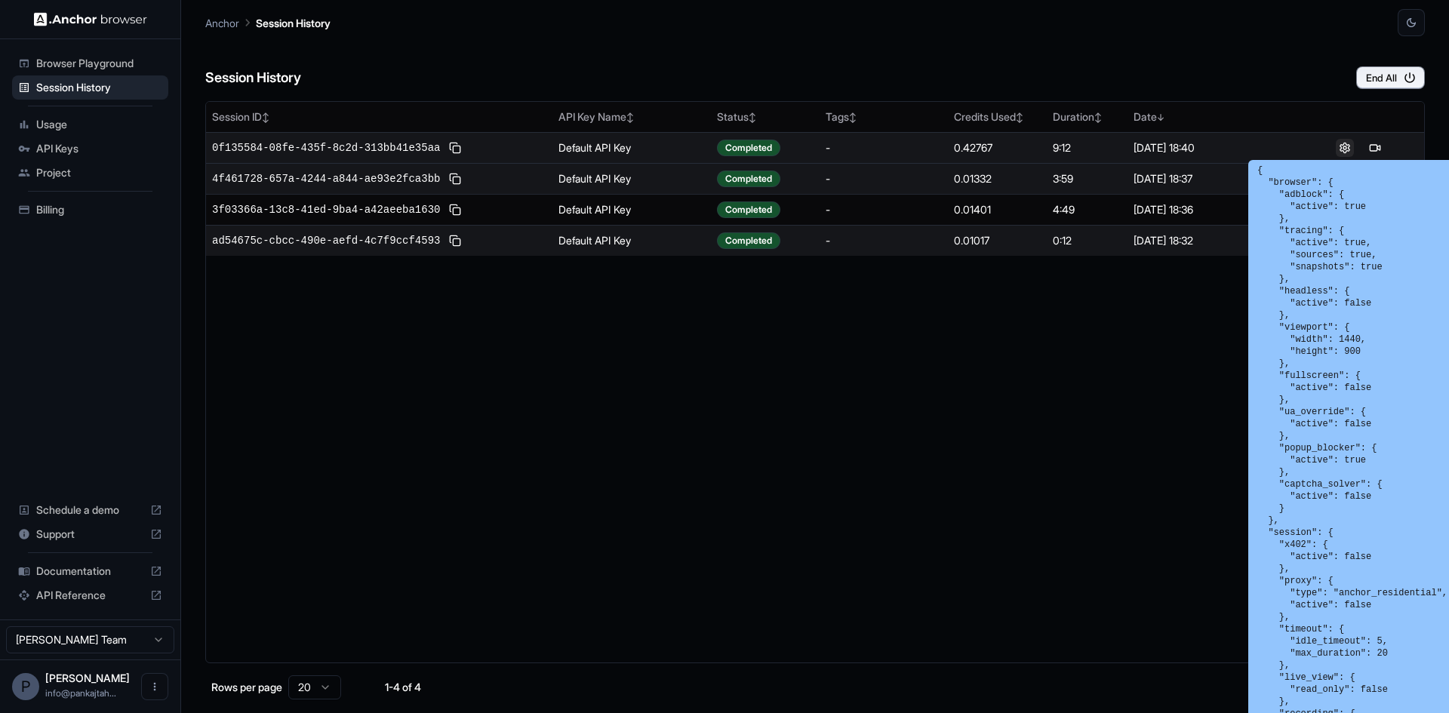
click at [1343, 149] on button at bounding box center [1345, 148] width 18 height 18
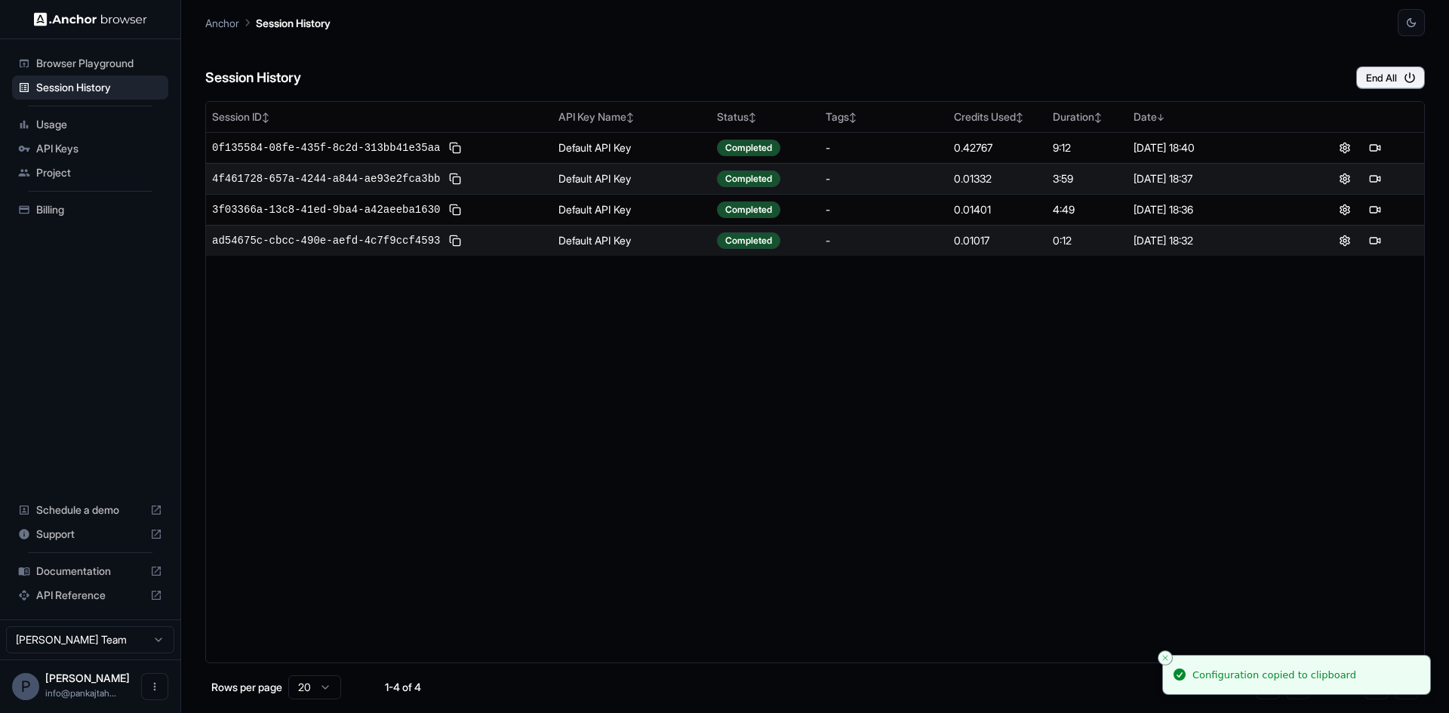
click at [721, 325] on div "Session ID ↕ API Key Name ↕ Status ↕ Tags ↕ Credits Used ↕ Duration ↕ Date ↓ 0f…" at bounding box center [814, 382] width 1219 height 562
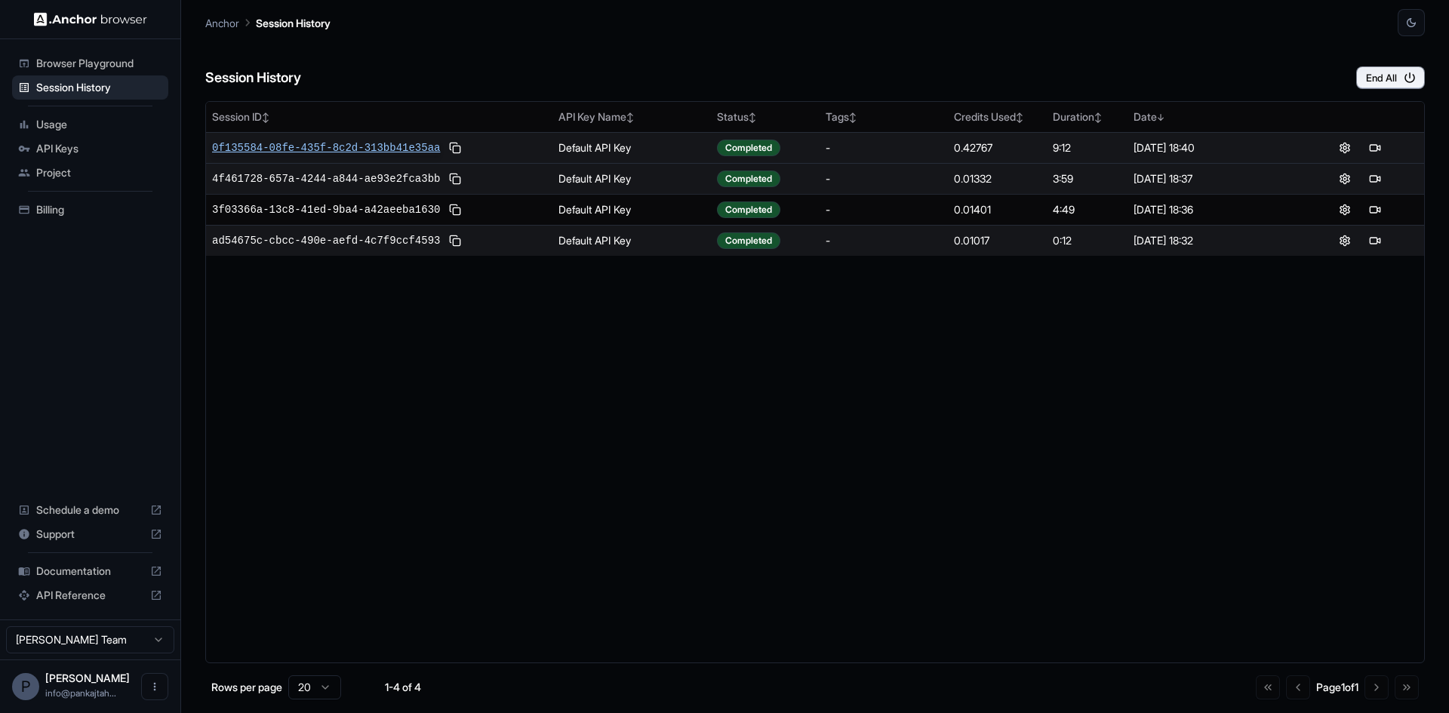
click at [371, 146] on span "0f135584-08fe-435f-8c2d-313bb41e35aa" at bounding box center [326, 147] width 228 height 15
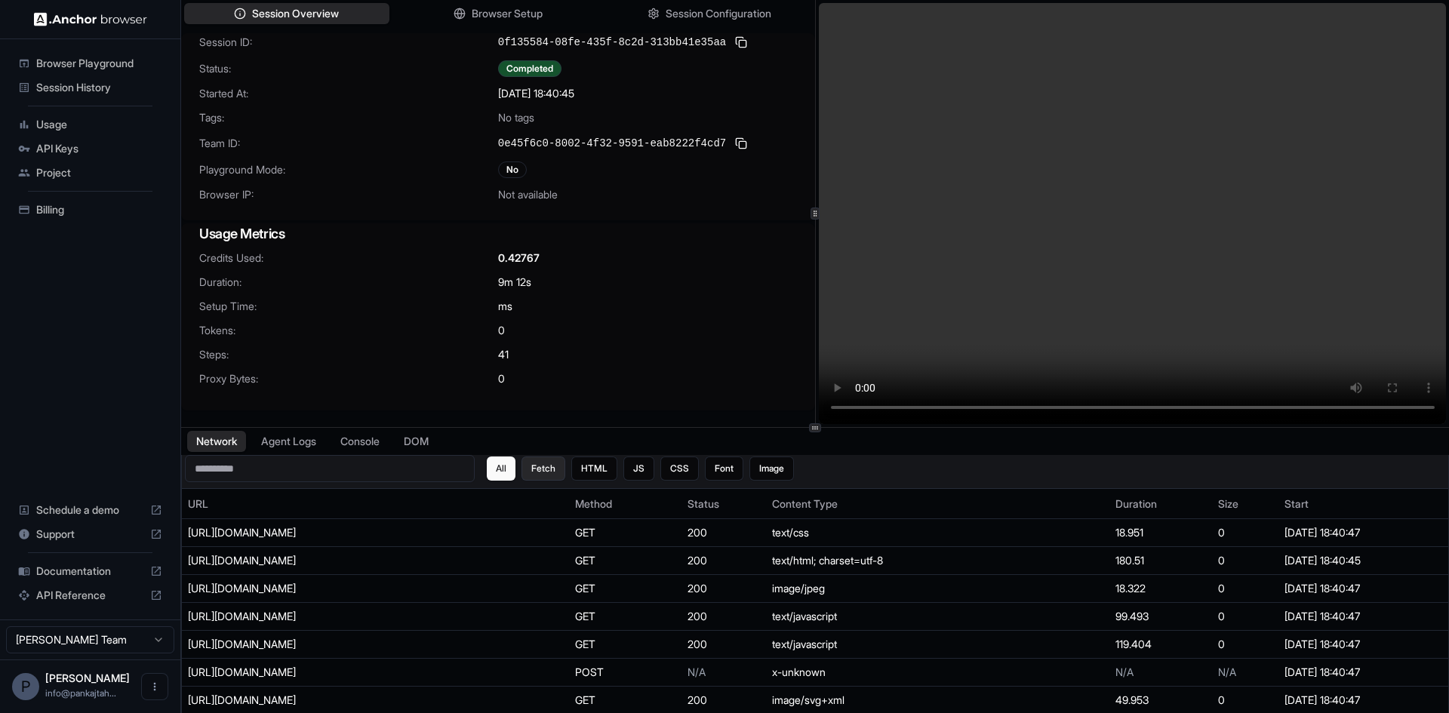
click at [558, 460] on button "Fetch" at bounding box center [543, 469] width 44 height 24
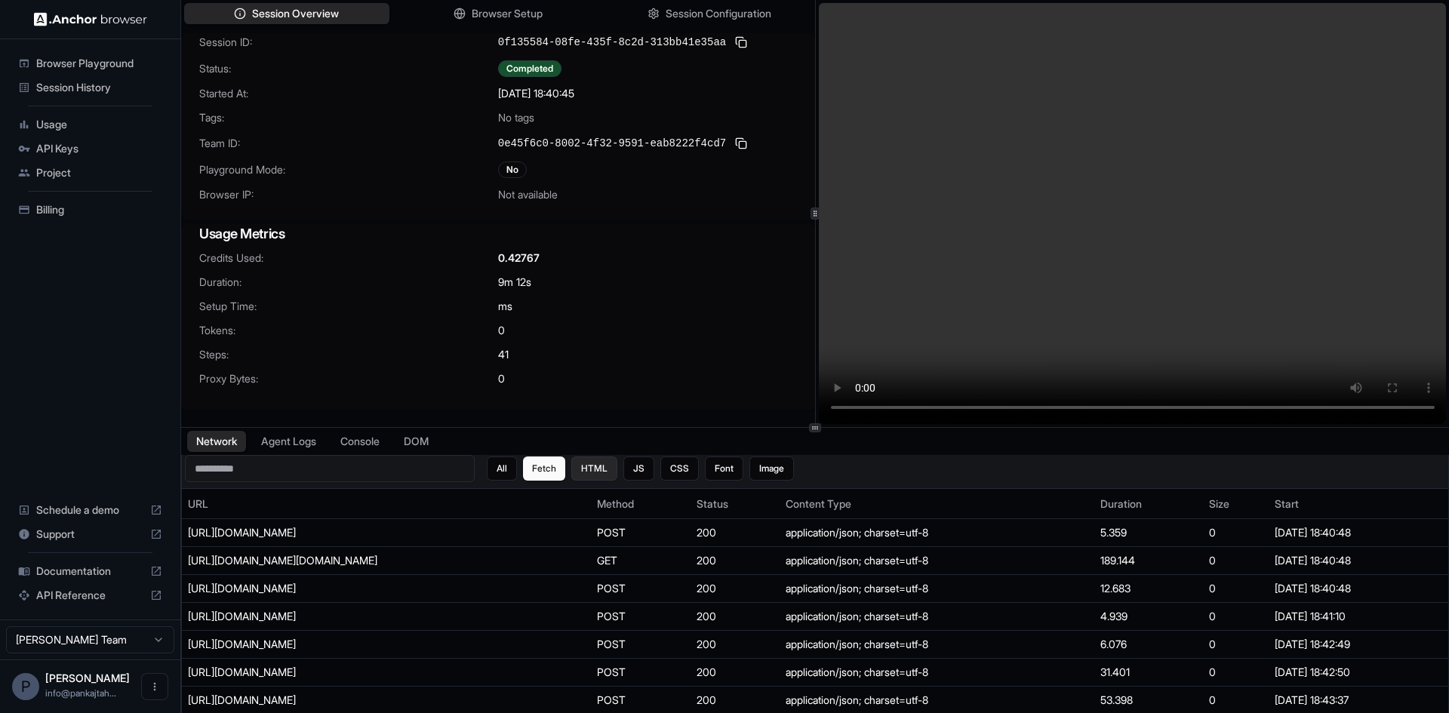
click at [610, 459] on button "HTML" at bounding box center [594, 469] width 46 height 24
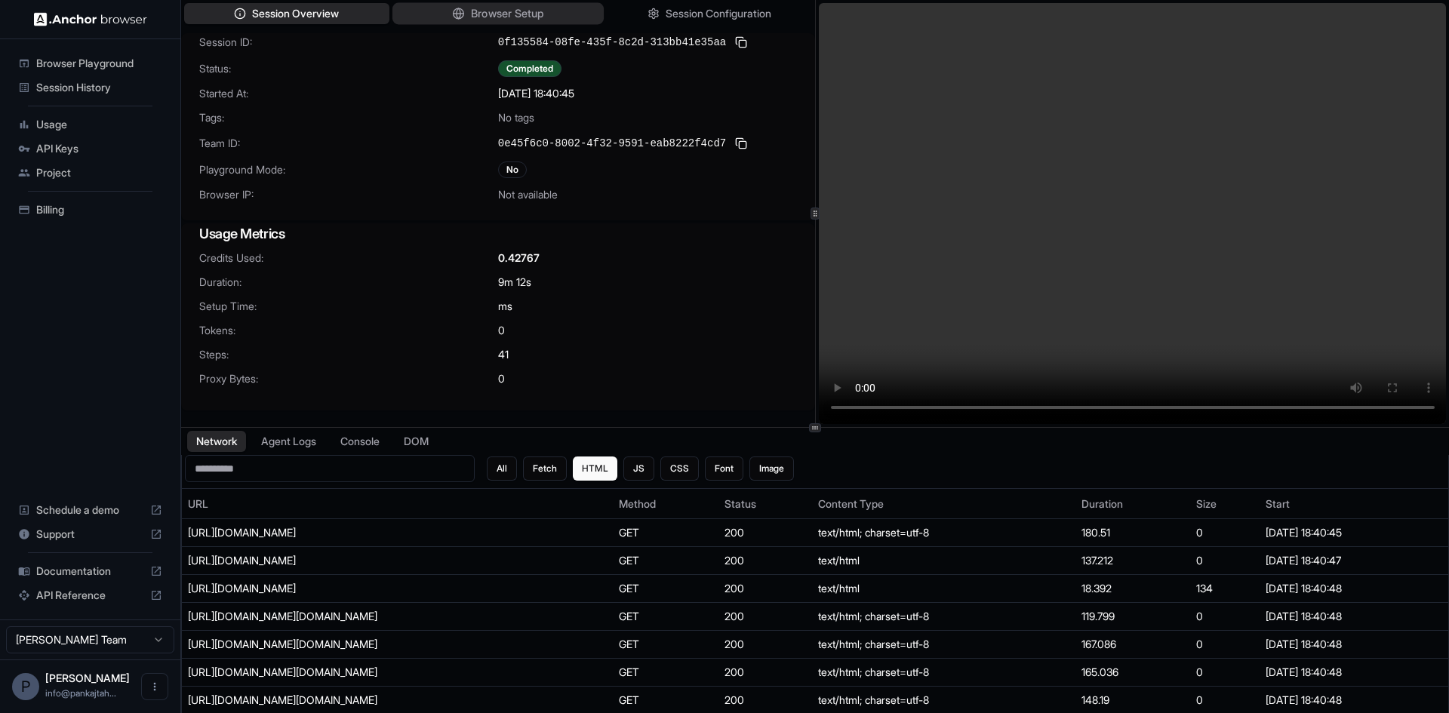
click at [497, 14] on span "Browser Setup" at bounding box center [507, 14] width 73 height 16
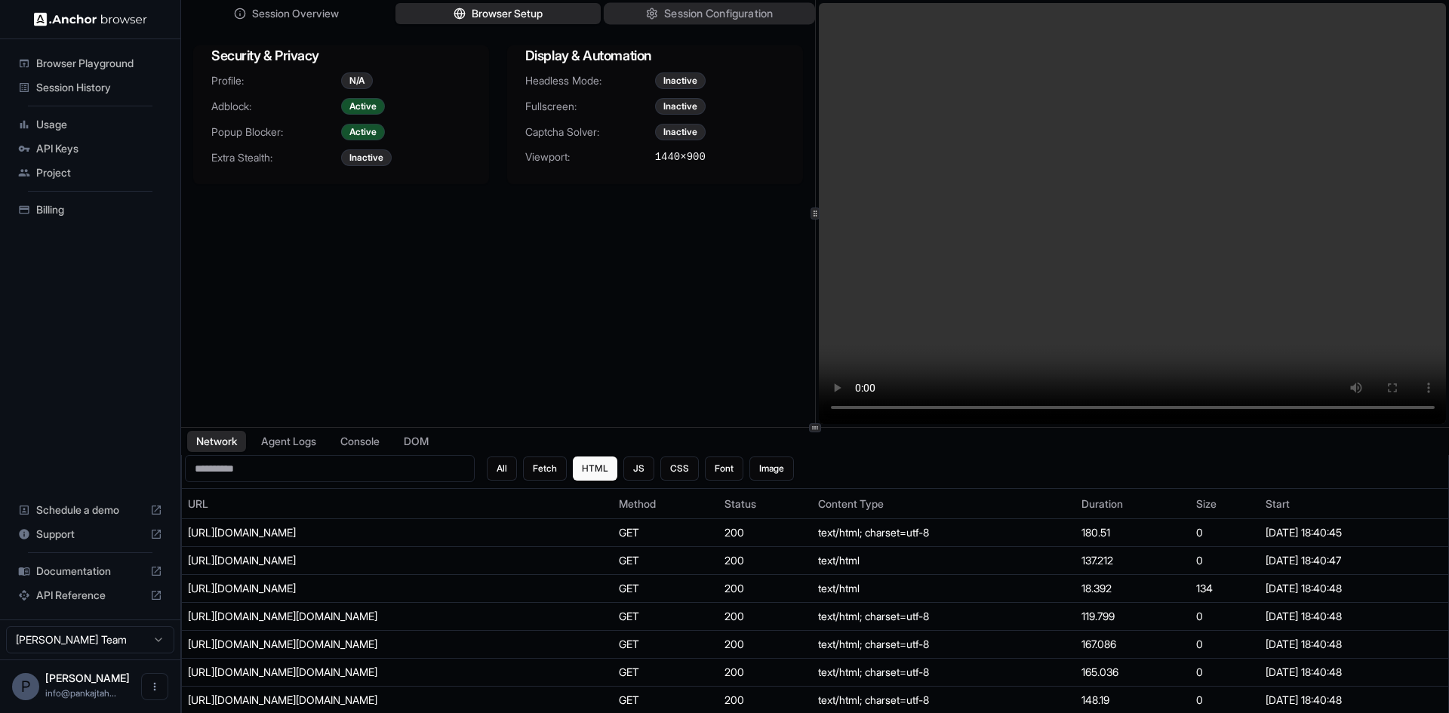
click at [696, 3] on button "Session Configuration" at bounding box center [709, 14] width 211 height 22
click at [555, 16] on button "Browser Setup" at bounding box center [497, 14] width 211 height 22
click at [366, 156] on div "Inactive" at bounding box center [366, 157] width 51 height 17
click at [326, 9] on span "Session Overview" at bounding box center [295, 14] width 89 height 16
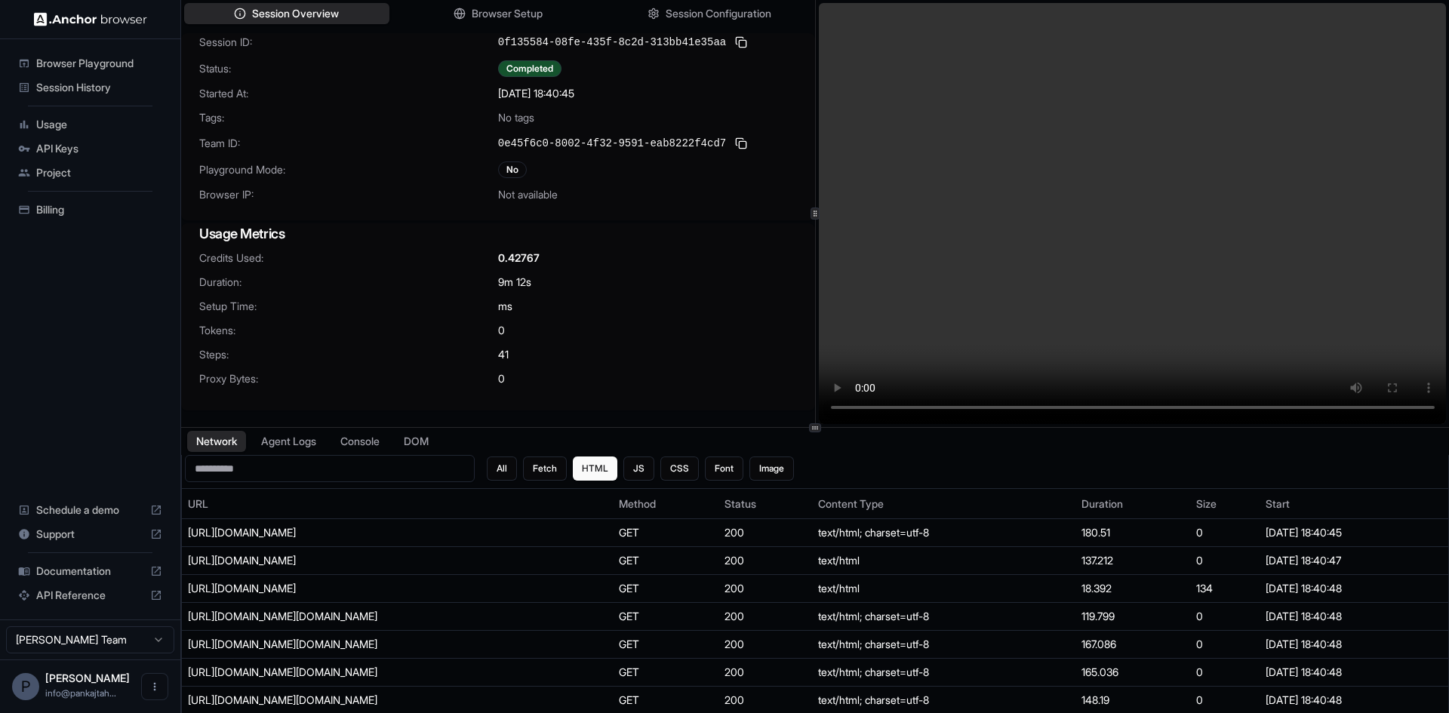
click at [518, 112] on span "No tags" at bounding box center [516, 117] width 36 height 15
click at [507, 167] on div "No" at bounding box center [512, 169] width 29 height 17
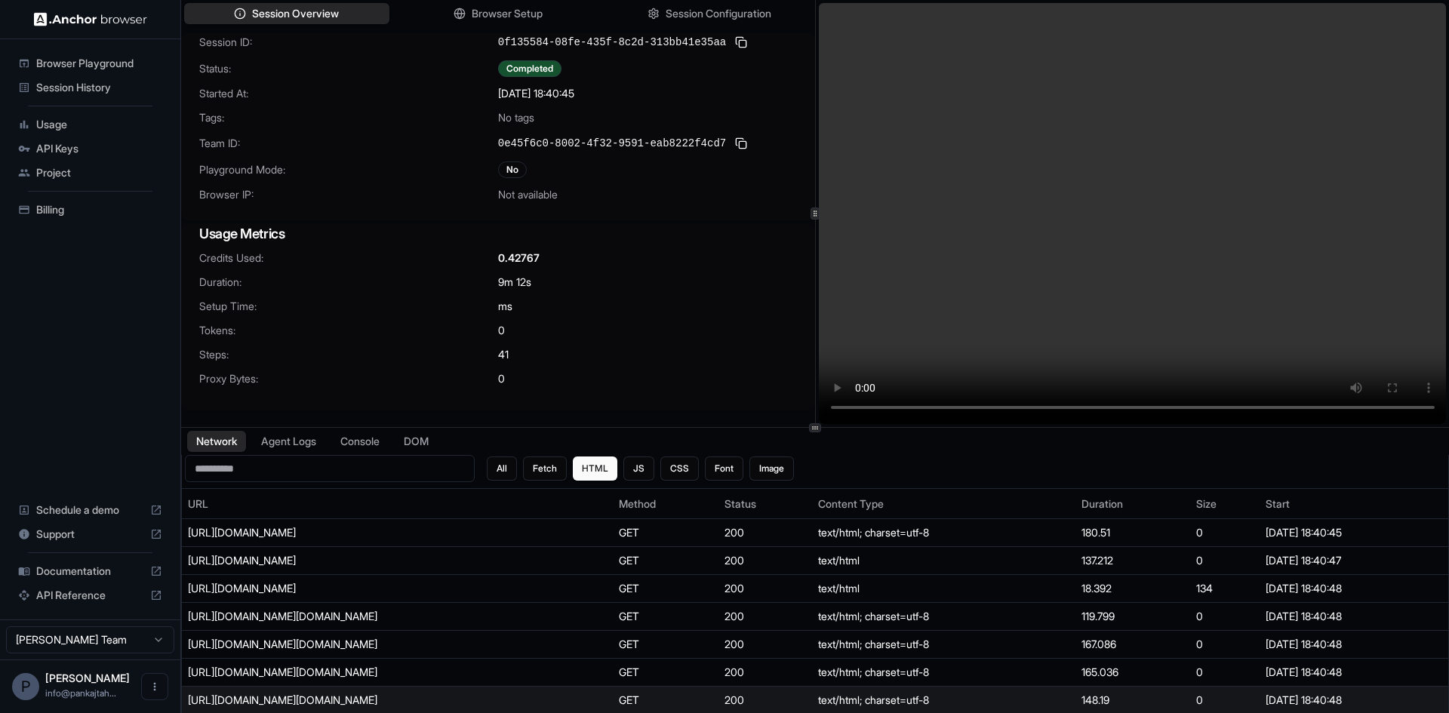
scroll to position [75, 0]
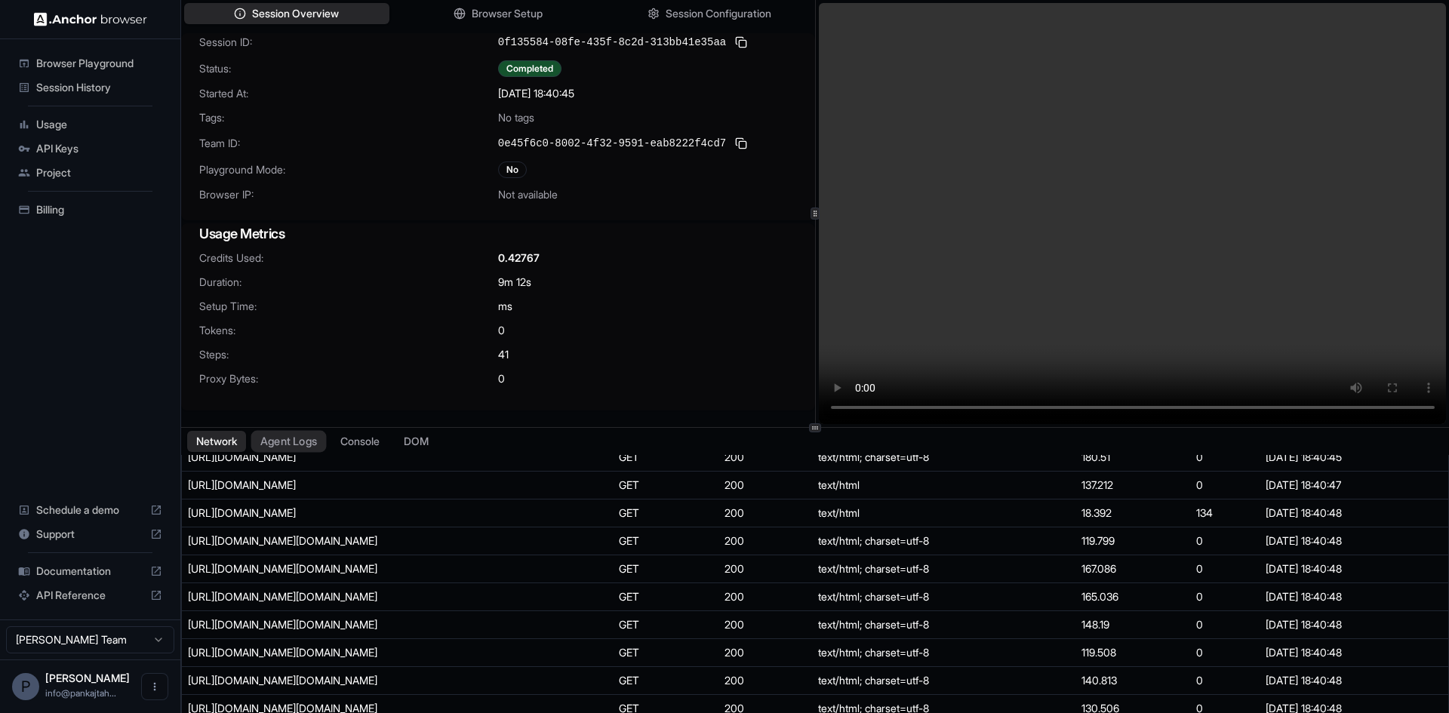
click at [293, 450] on button "Agent Logs" at bounding box center [288, 442] width 75 height 22
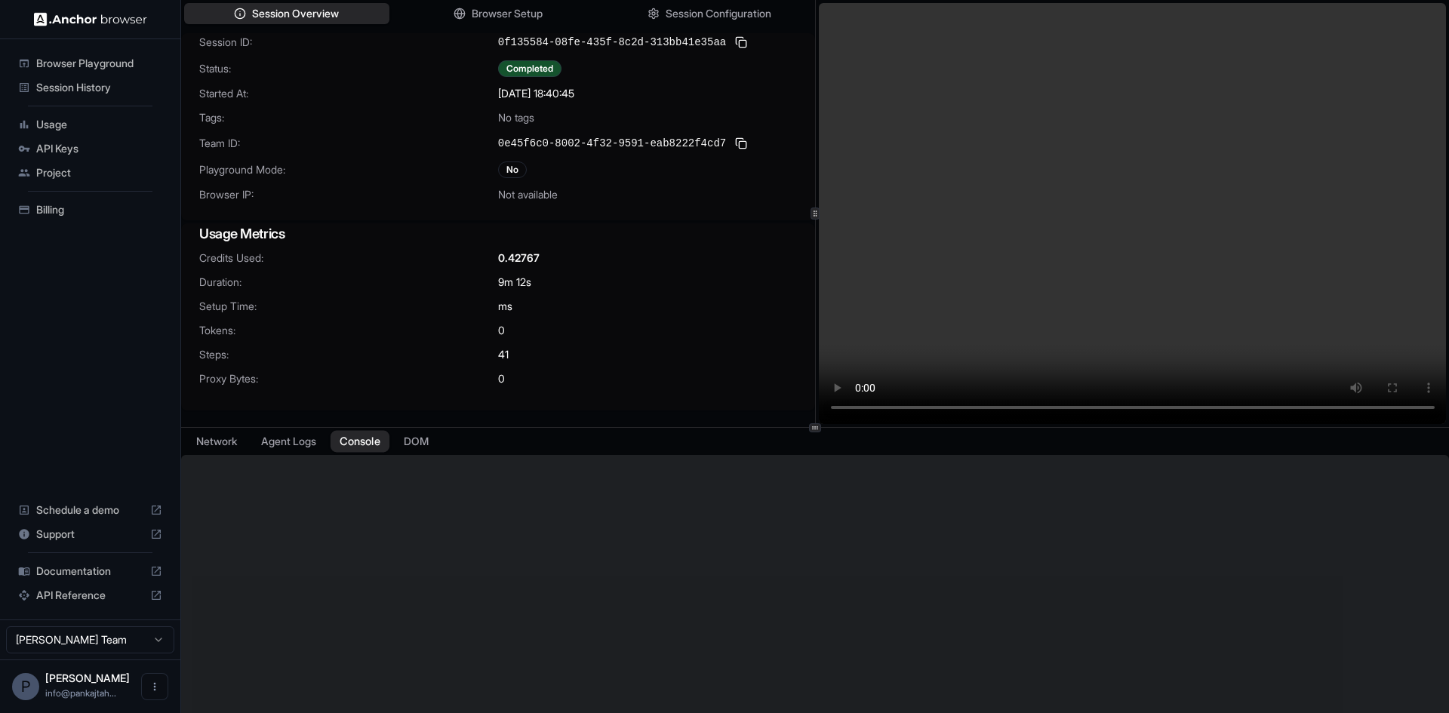
click at [349, 449] on button "Console" at bounding box center [359, 442] width 59 height 22
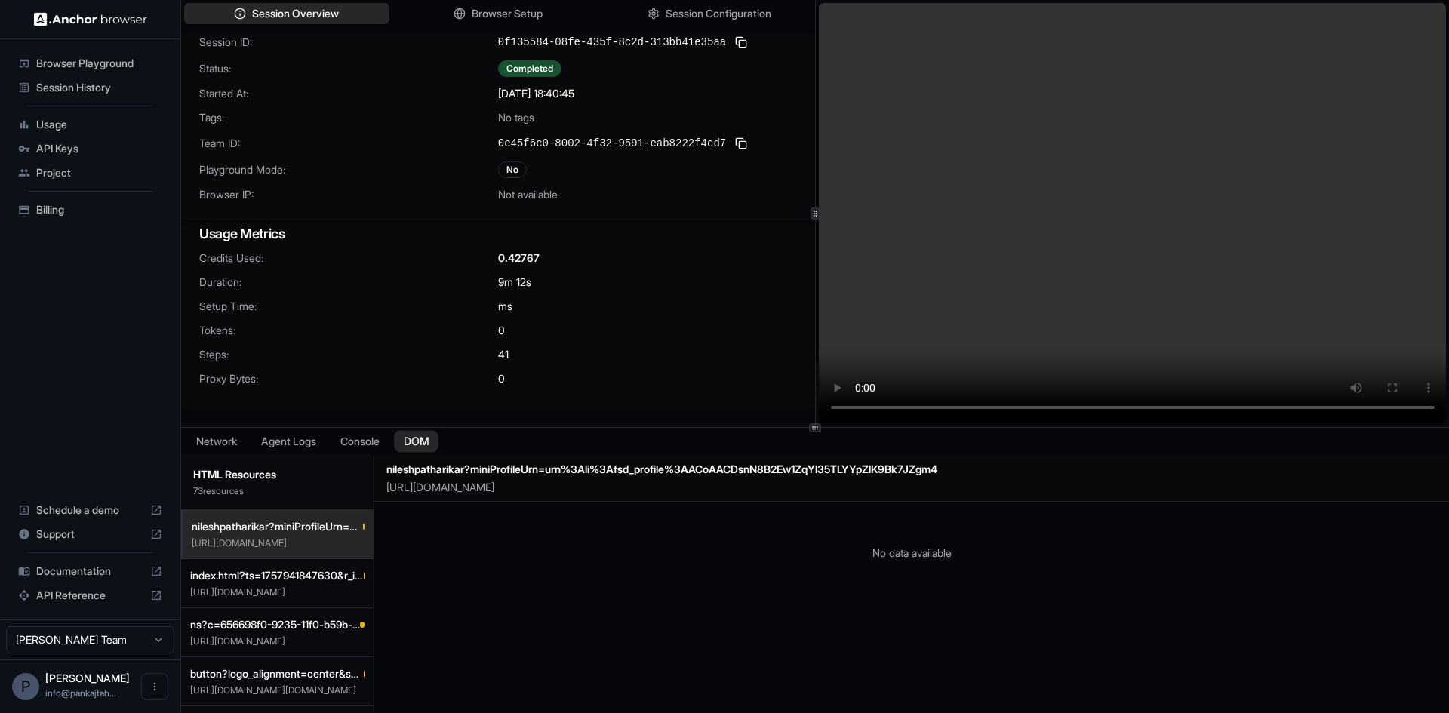
click at [419, 447] on button "DOM" at bounding box center [416, 442] width 45 height 22
click at [279, 496] on p "73 resource s" at bounding box center [277, 491] width 168 height 12
click at [286, 577] on span "index.html?ts=1757941847630&r_id=AAY%2B1rs%2F%2BptPyK80uSWHGg%3D%3D&app_id=PXdO…" at bounding box center [277, 575] width 174 height 15
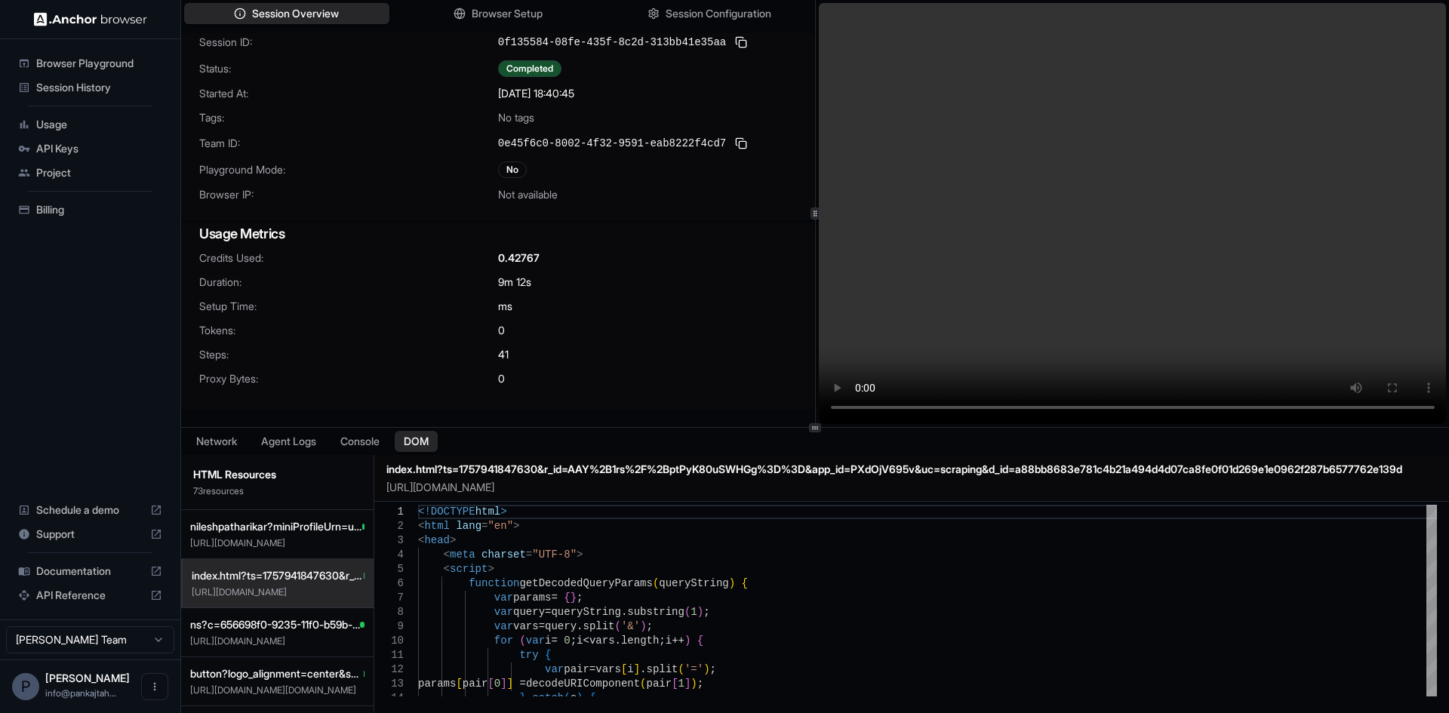
click at [273, 496] on p "73 resource s" at bounding box center [277, 491] width 168 height 12
click at [291, 534] on span "nileshpatharikar?miniProfileUrn=urn%3Ali%3Afsd_profile%3AACoAACDsnN8B2Ew1ZqYl35…" at bounding box center [276, 526] width 172 height 15
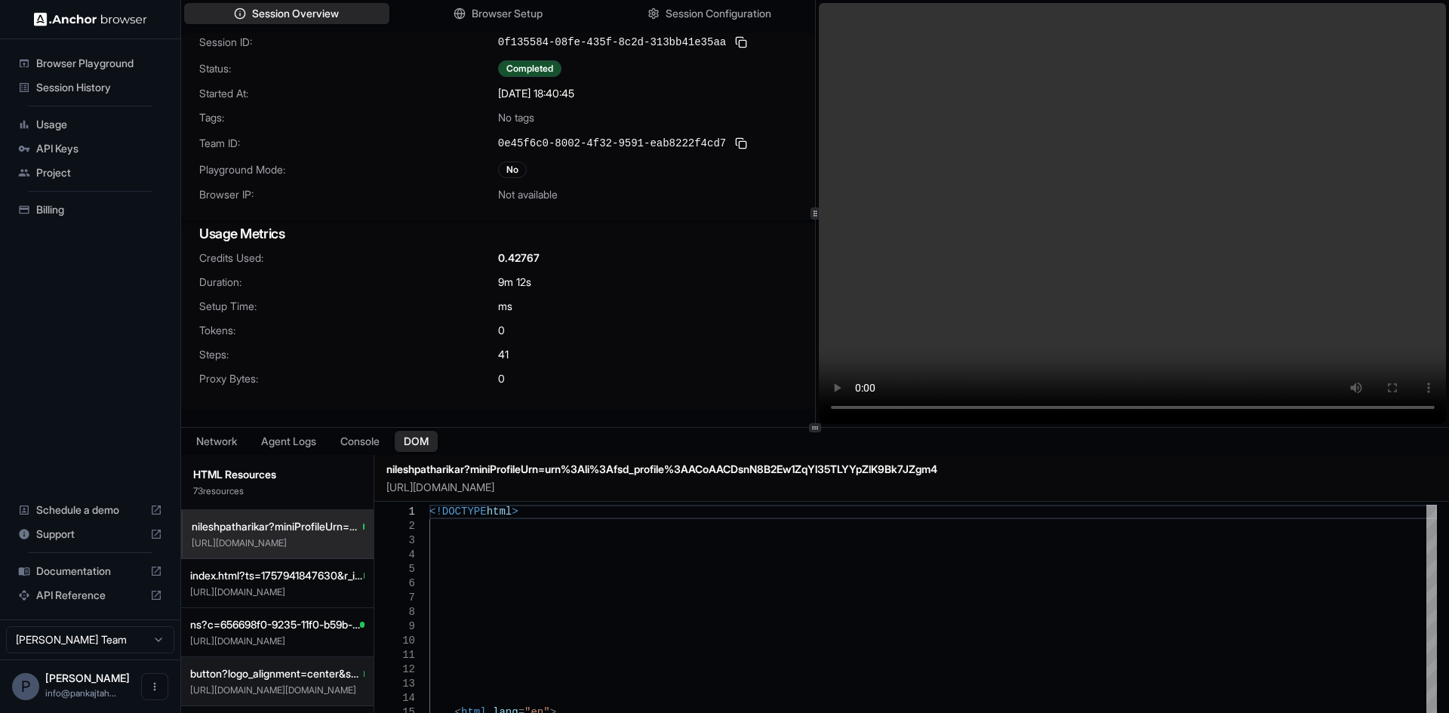
click at [232, 659] on button "button?logo_alignment=center&shape=pill&size=large&text=continue_with&theme=out…" at bounding box center [277, 681] width 192 height 49
type textarea "**********"
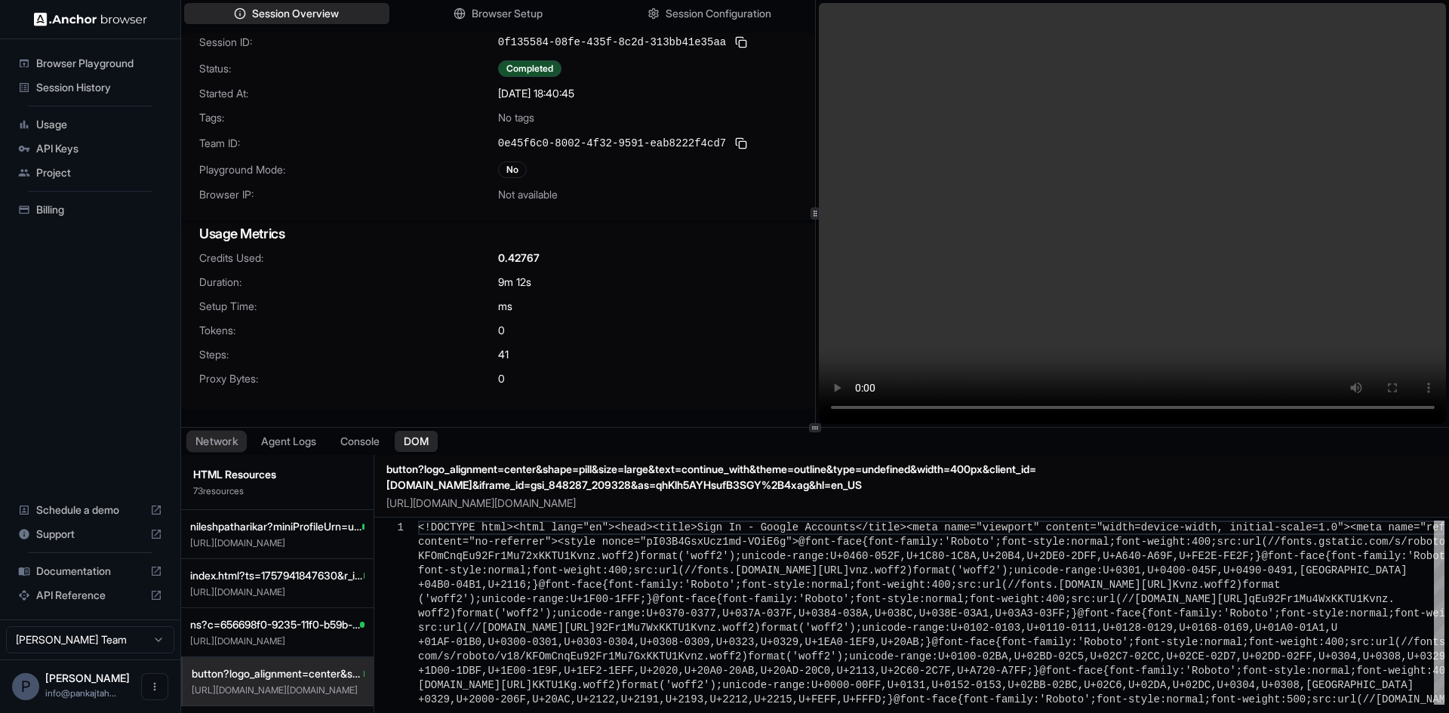
click at [211, 444] on button "Network" at bounding box center [216, 442] width 60 height 22
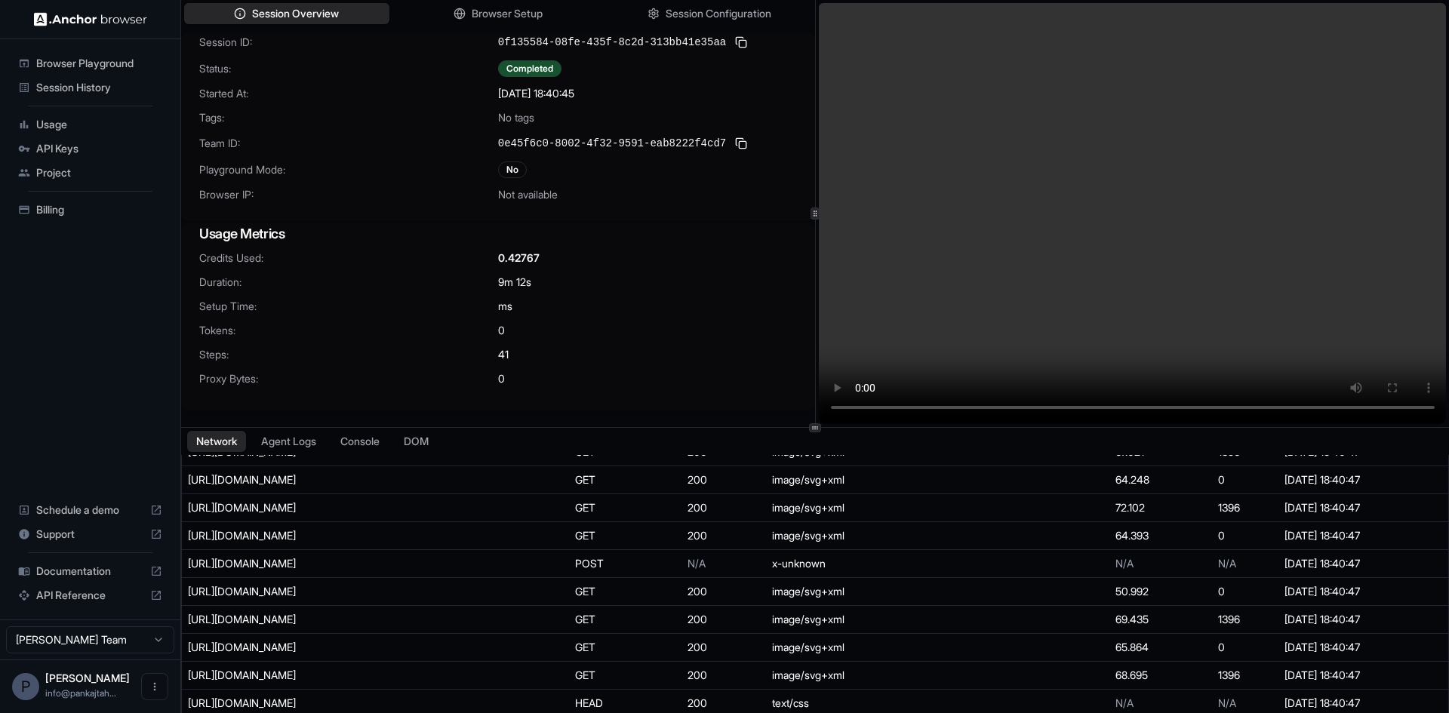
scroll to position [528, 0]
click at [364, 435] on button "Console" at bounding box center [359, 442] width 59 height 22
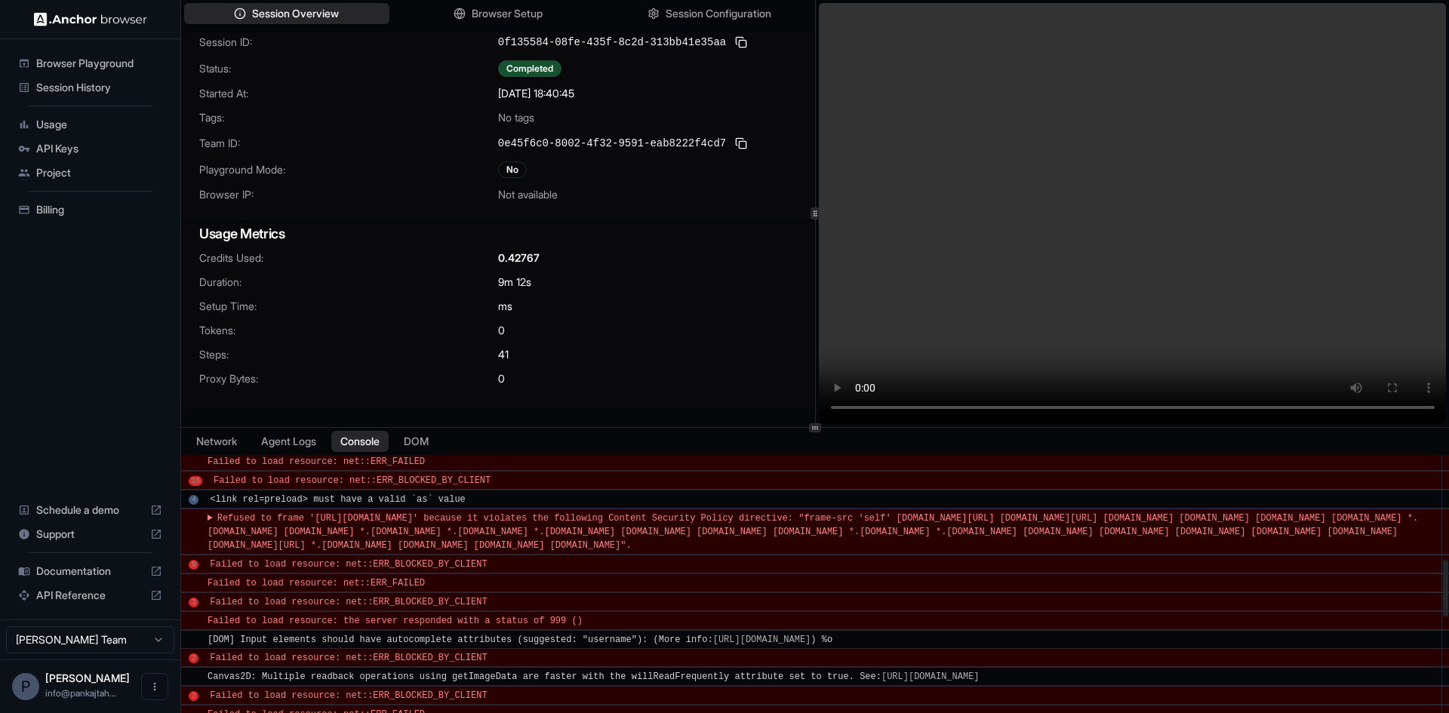
scroll to position [981, 0]
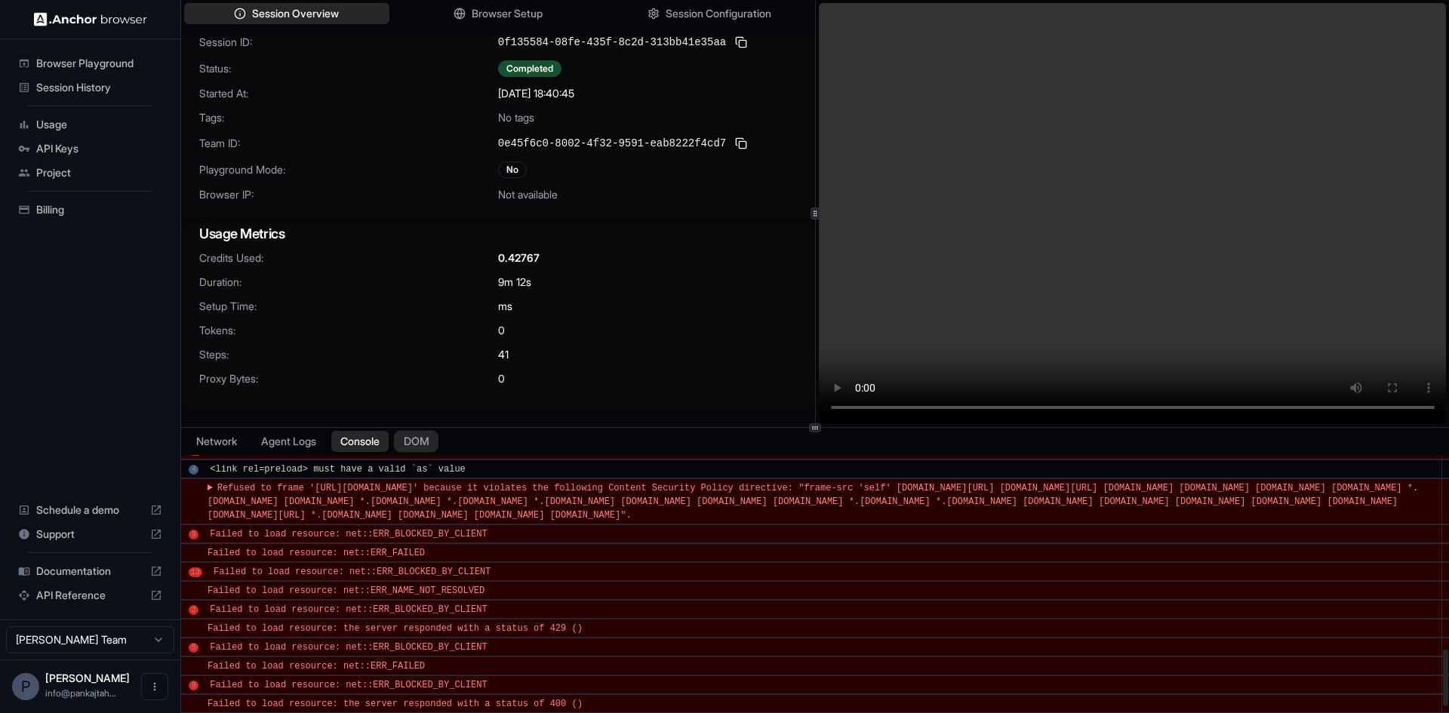
click at [436, 440] on button "DOM" at bounding box center [416, 442] width 45 height 22
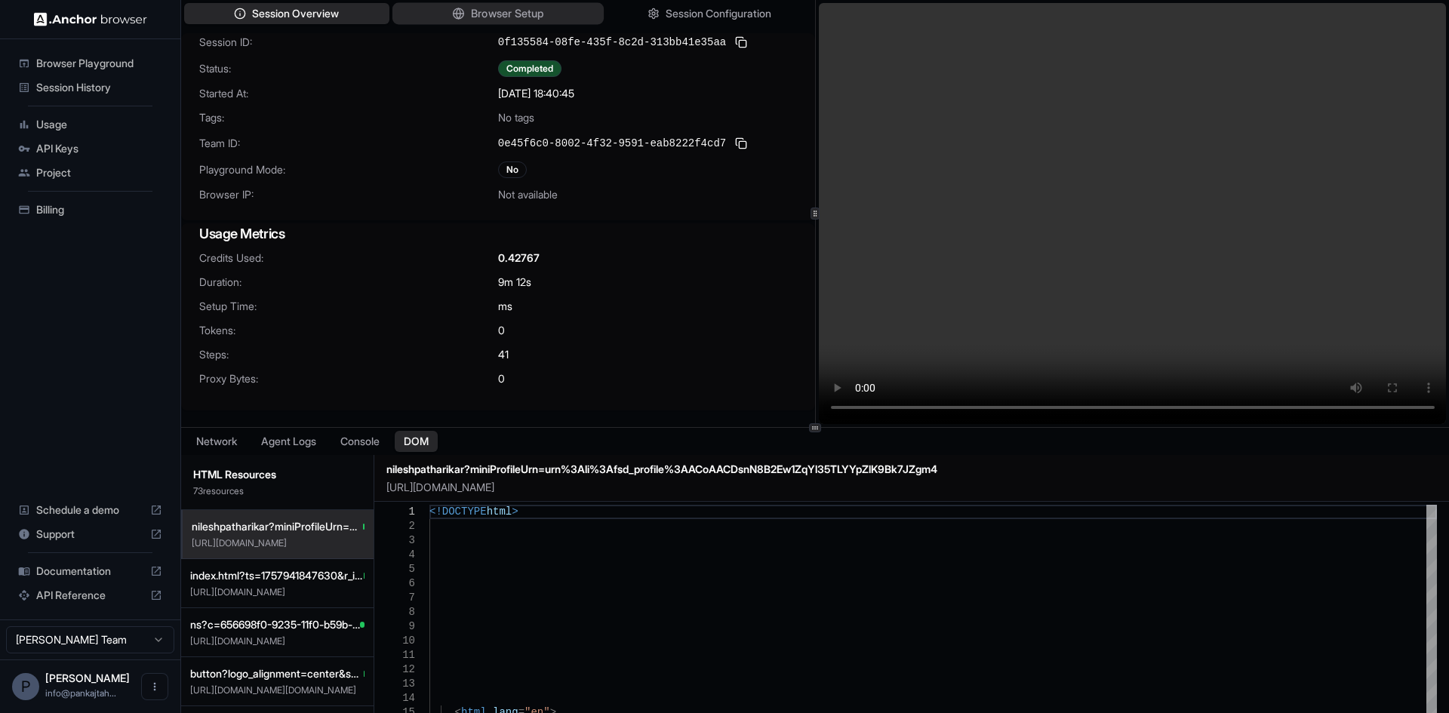
click at [477, 7] on span "Browser Setup" at bounding box center [507, 14] width 73 height 16
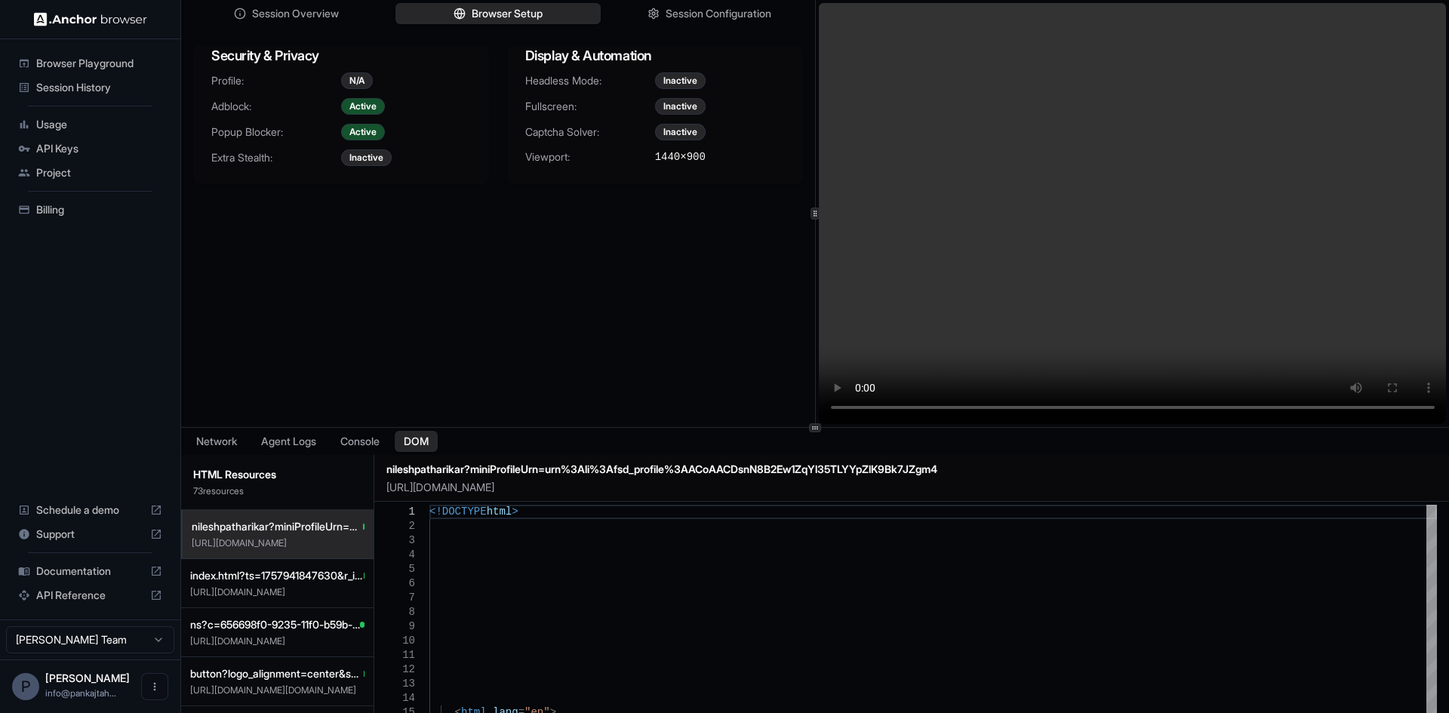
click at [693, 91] on div "Headless Mode: Inactive Fullscreen: Inactive Captcha Solver: Inactive Viewport:…" at bounding box center [655, 127] width 296 height 110
click at [311, 20] on span "Session Overview" at bounding box center [295, 14] width 89 height 16
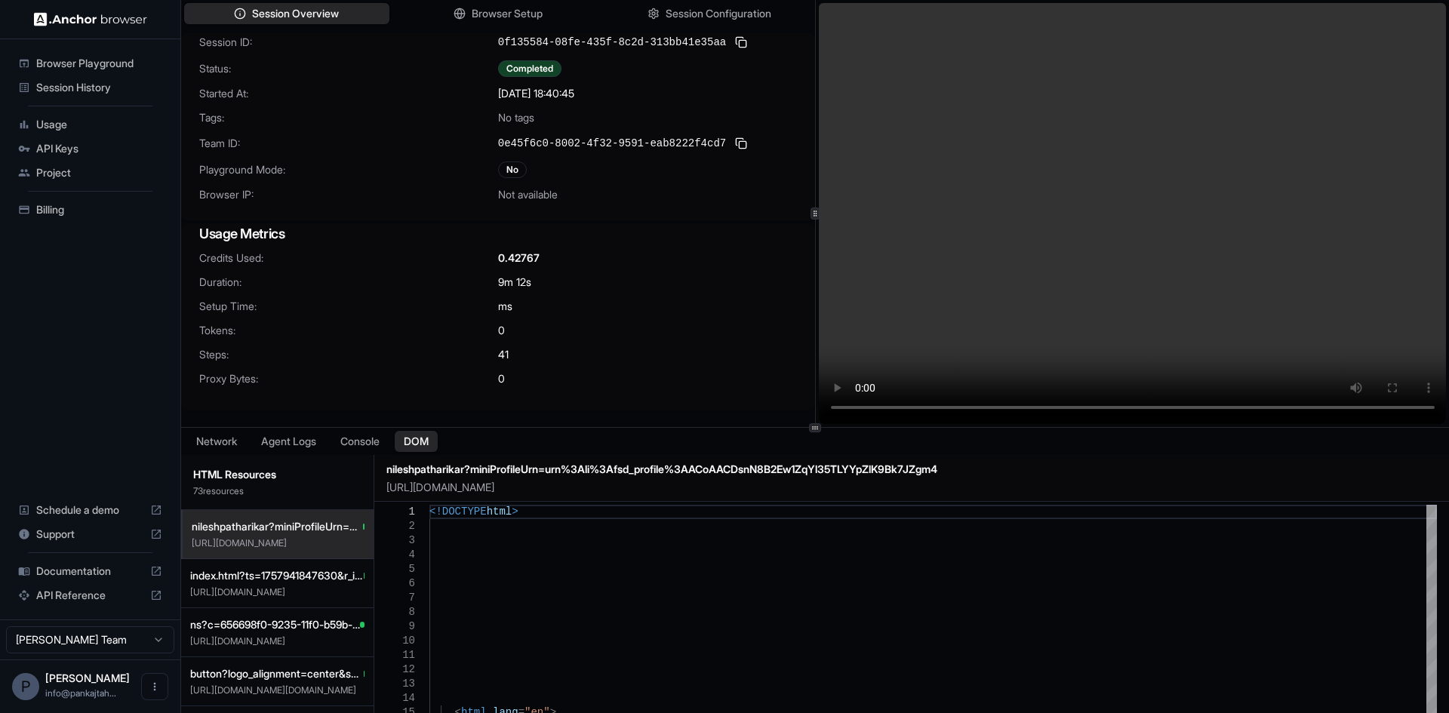
click at [536, 64] on div "Completed" at bounding box center [529, 68] width 63 height 17
click at [502, 173] on div "No" at bounding box center [512, 169] width 29 height 17
click at [84, 177] on span "Project" at bounding box center [99, 172] width 126 height 15
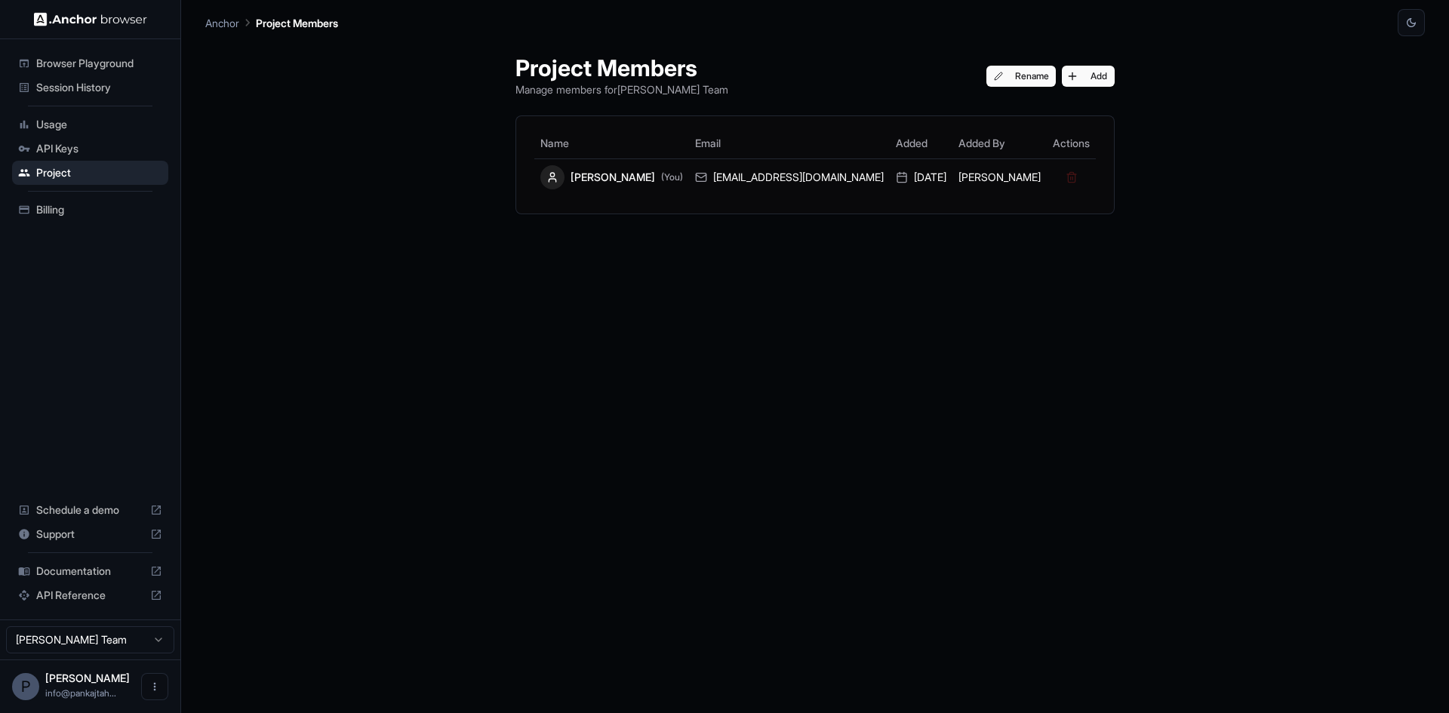
click at [54, 76] on div "Session History" at bounding box center [90, 87] width 156 height 24
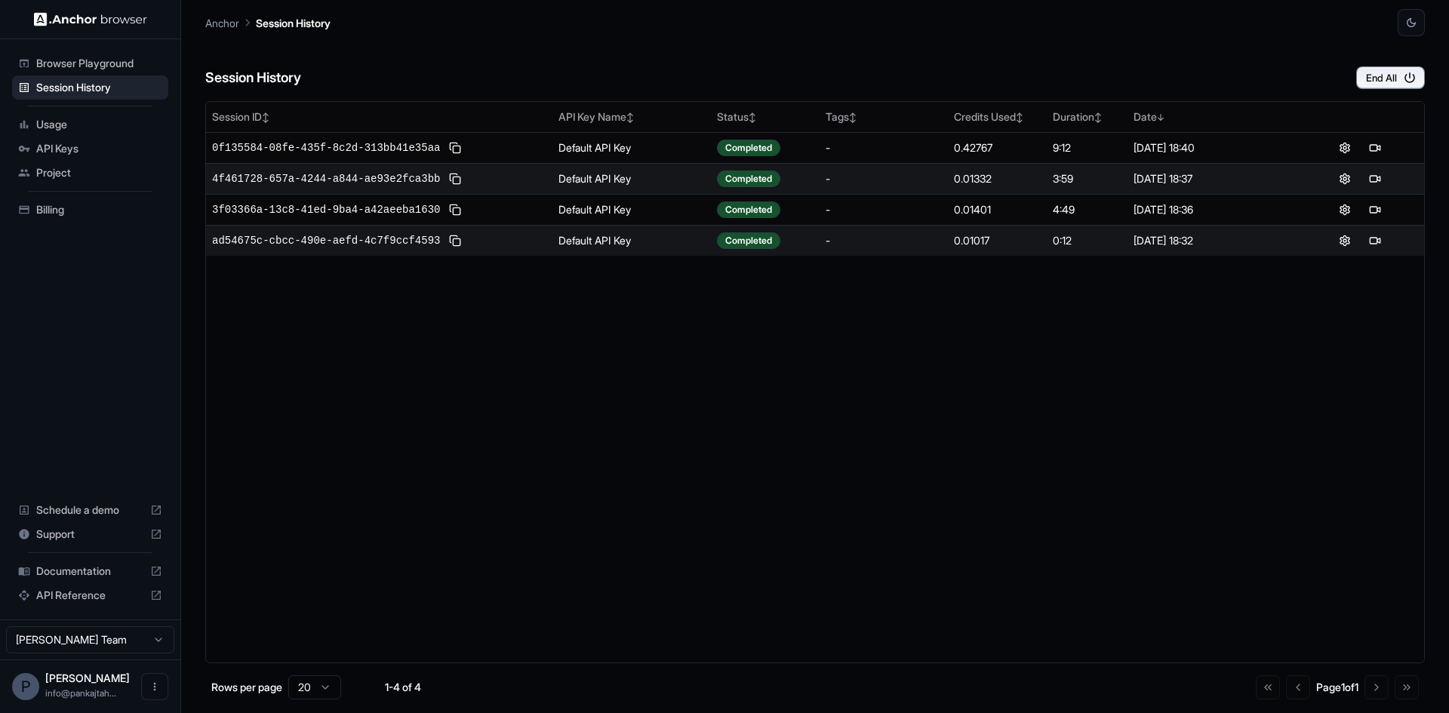
click at [89, 56] on span "Browser Playground" at bounding box center [99, 63] width 126 height 15
